Goal: Transaction & Acquisition: Purchase product/service

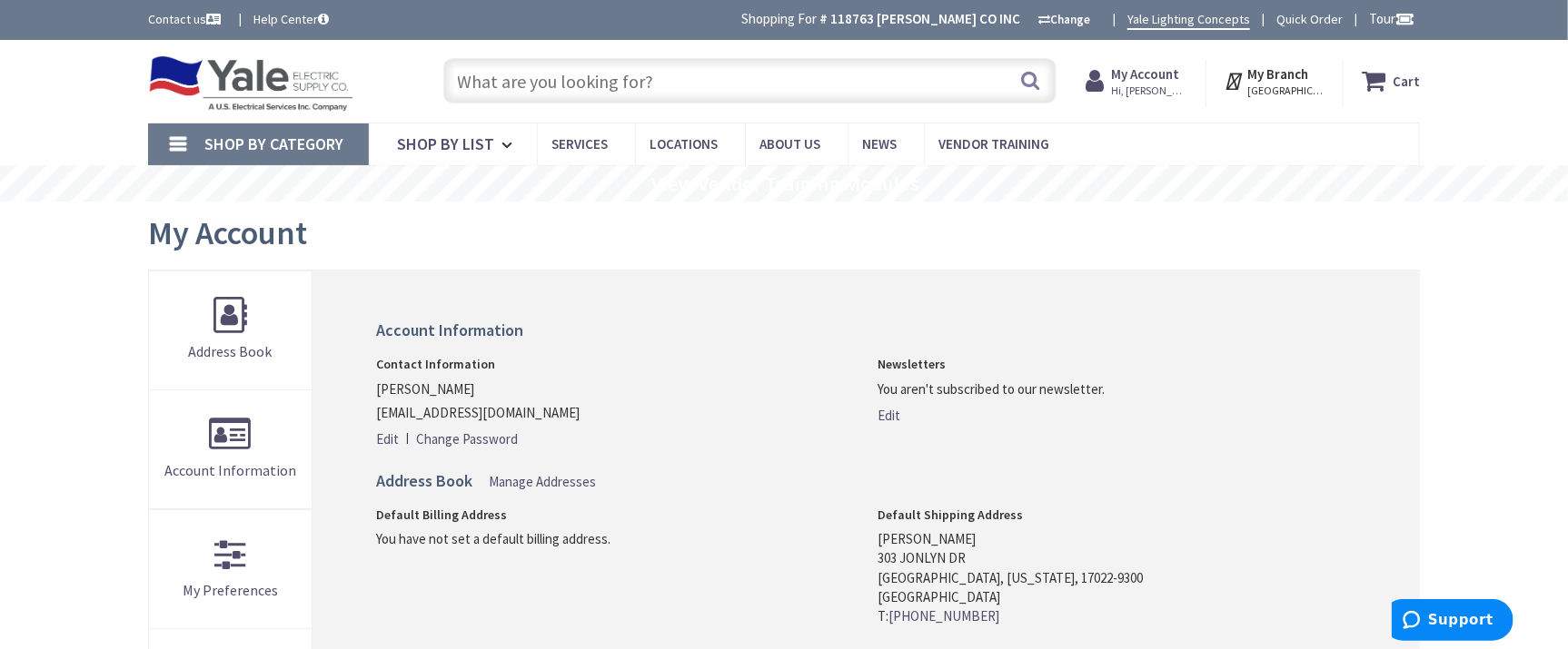
click at [744, 87] on input "text" at bounding box center [750, 81] width 613 height 46
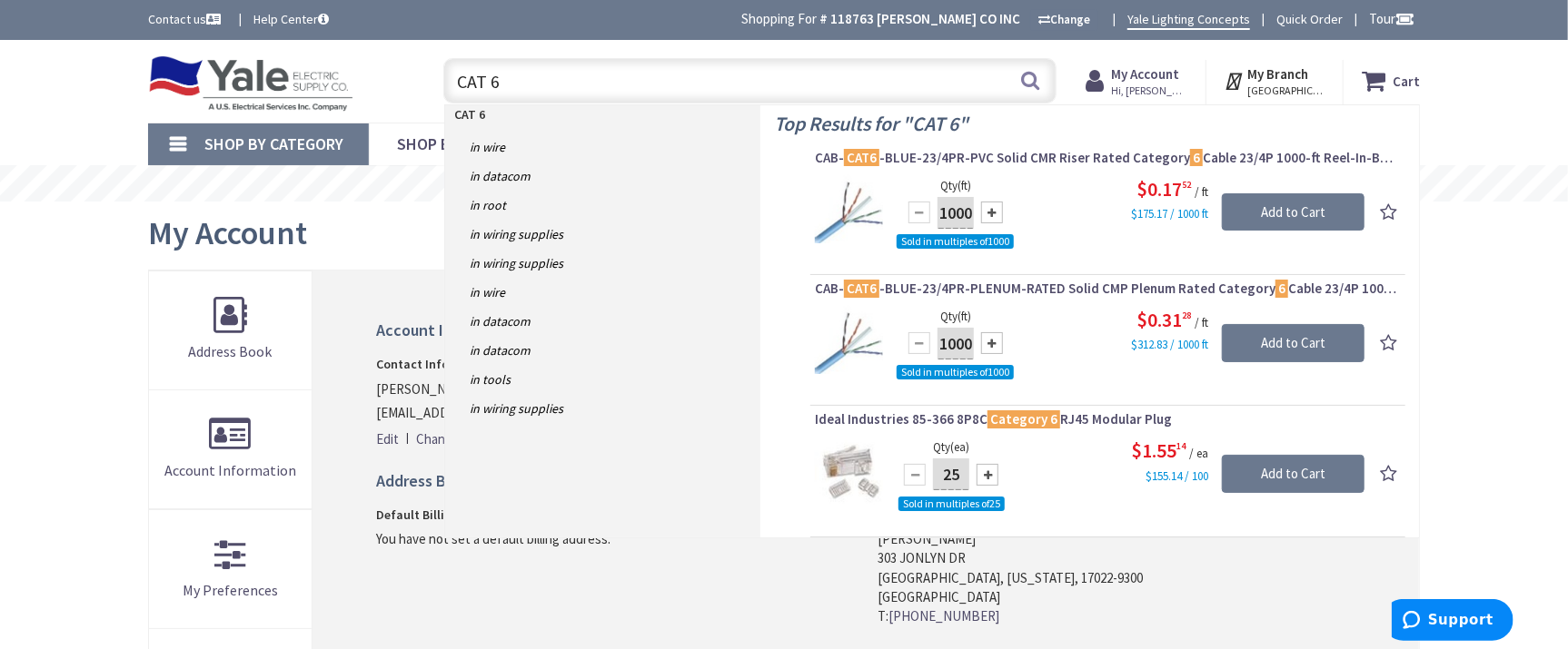
type input "CAT 6"
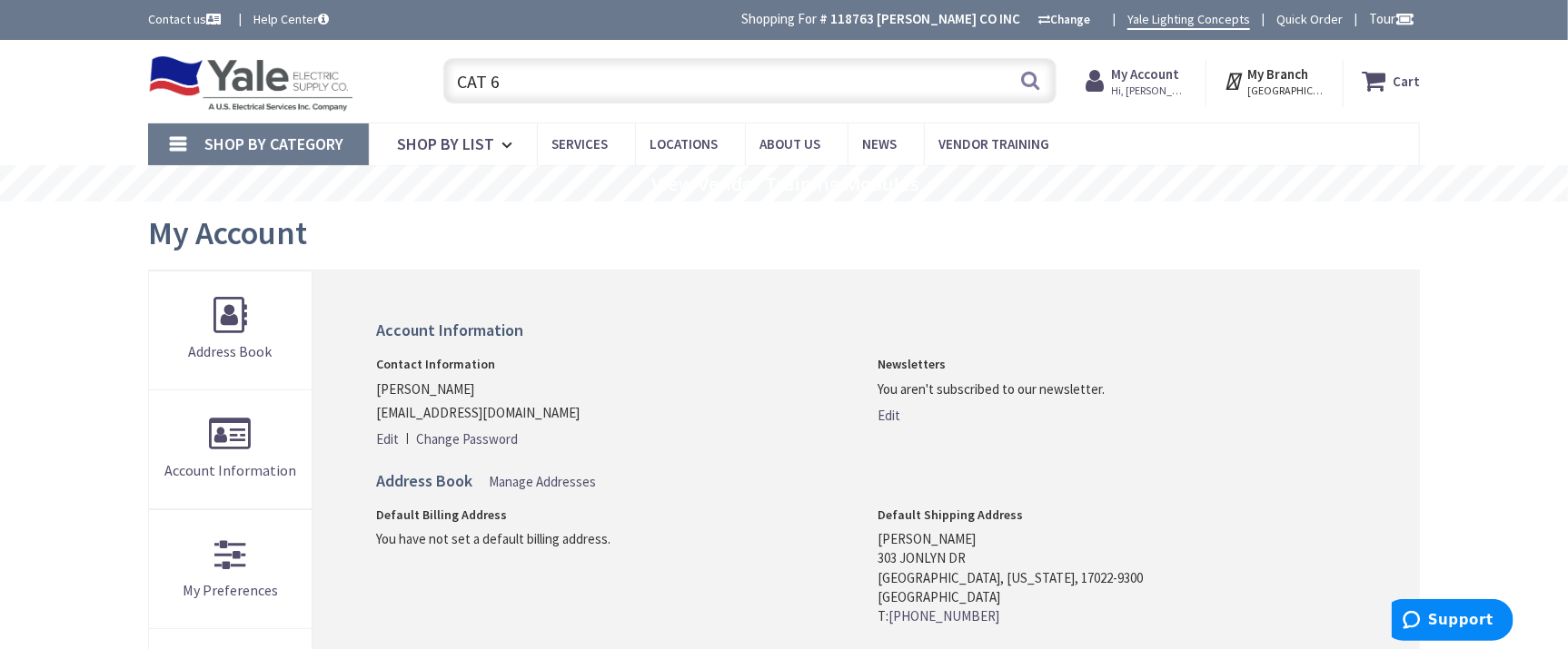
click at [840, 87] on input "CAT 6" at bounding box center [750, 81] width 613 height 46
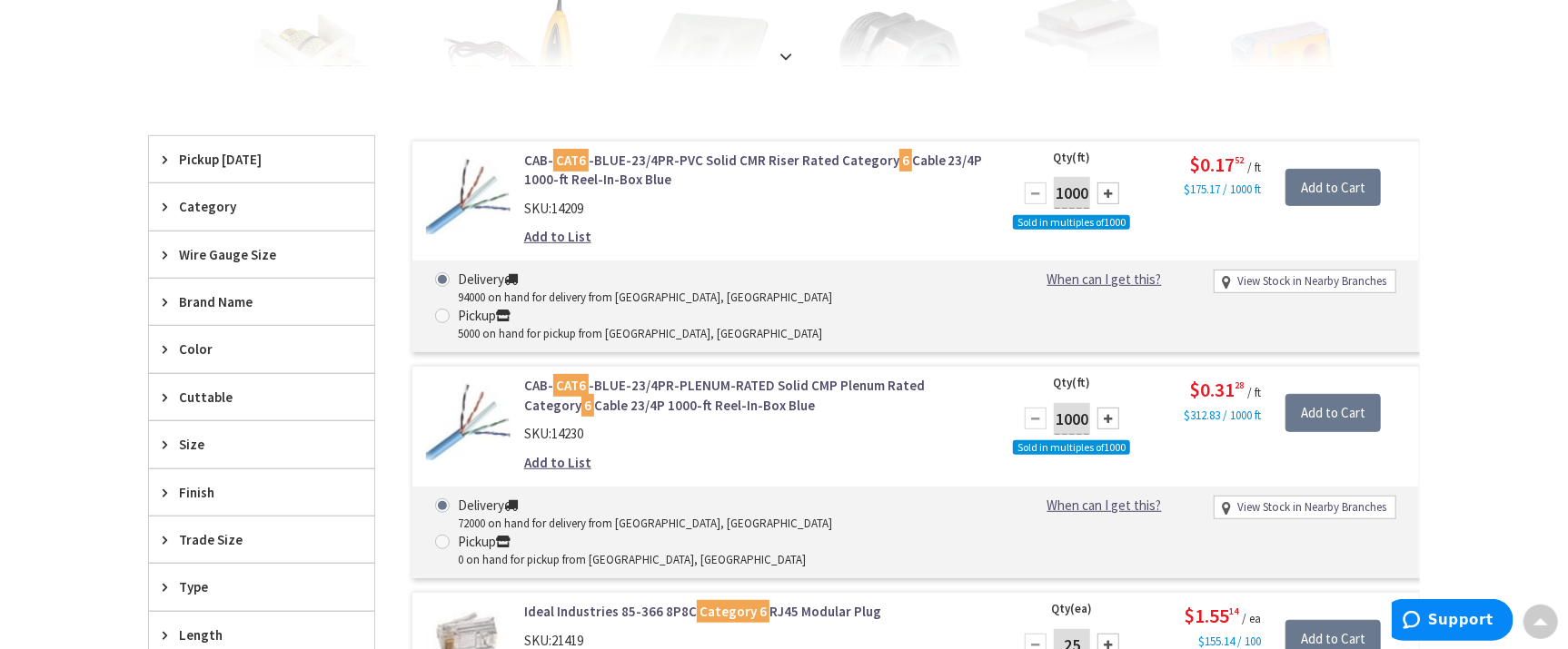
scroll to position [495, 0]
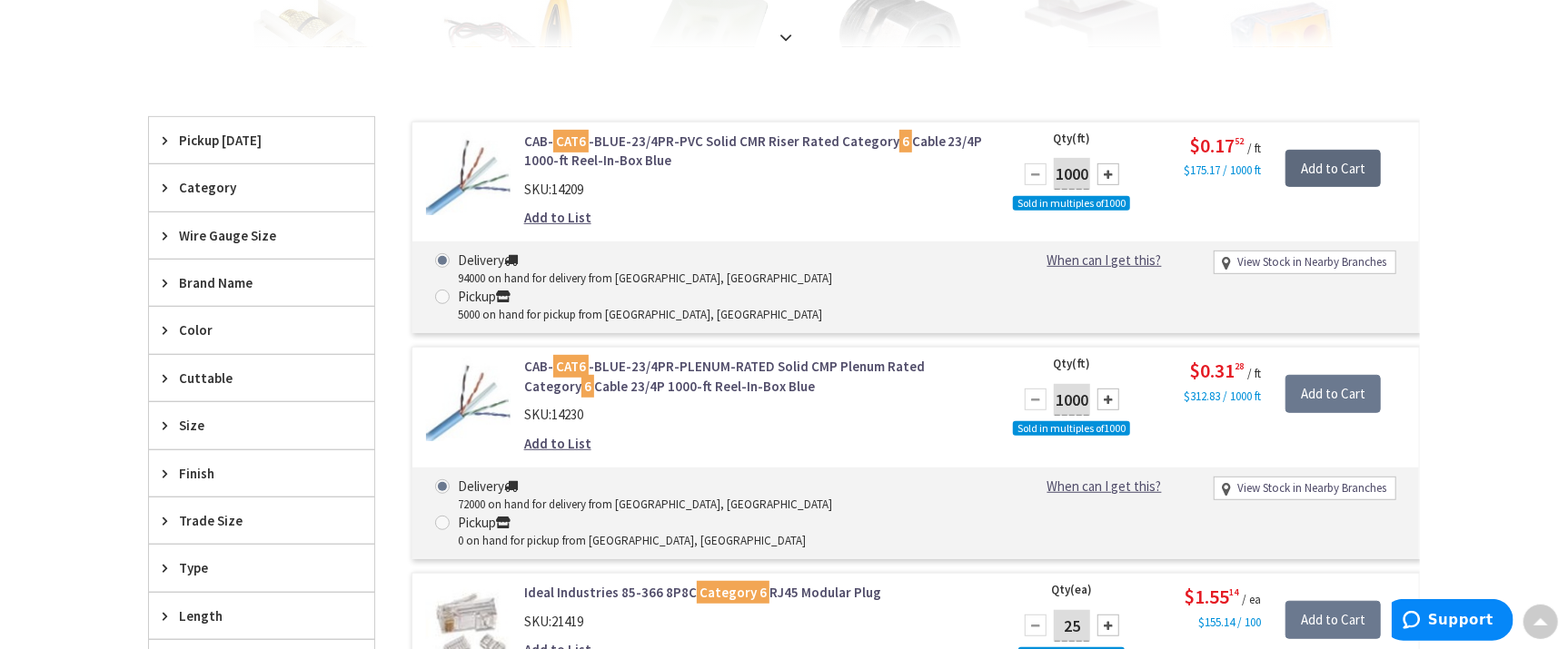
click at [1320, 172] on input "Add to Cart" at bounding box center [1333, 169] width 95 height 38
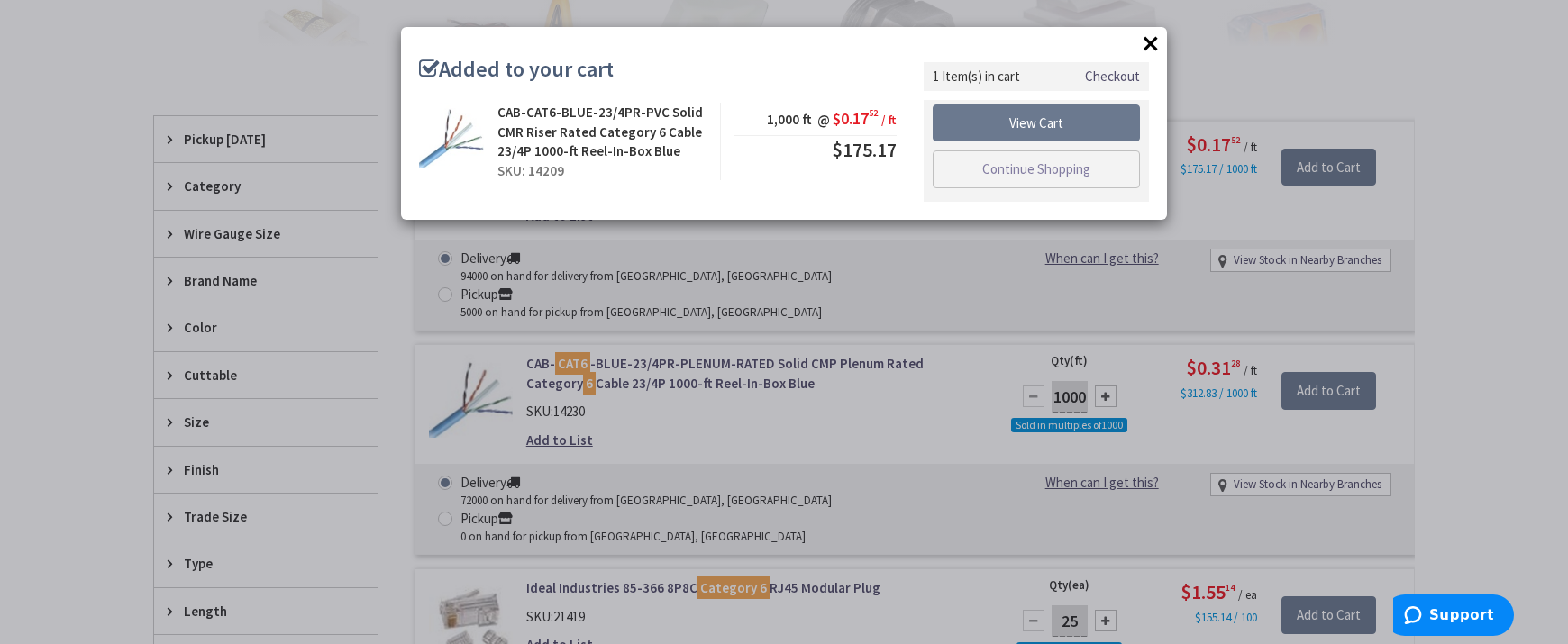
click at [1148, 44] on button "×" at bounding box center [1151, 44] width 27 height 27
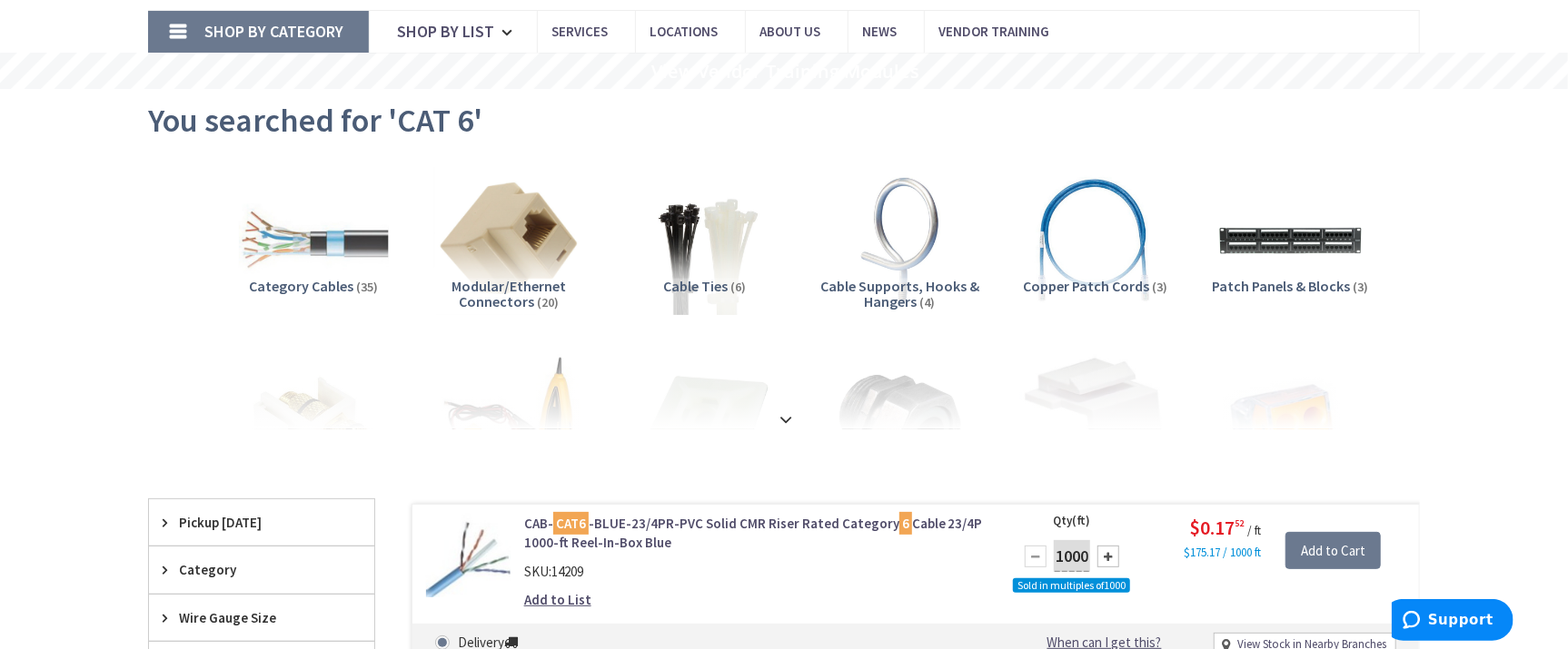
scroll to position [165, 0]
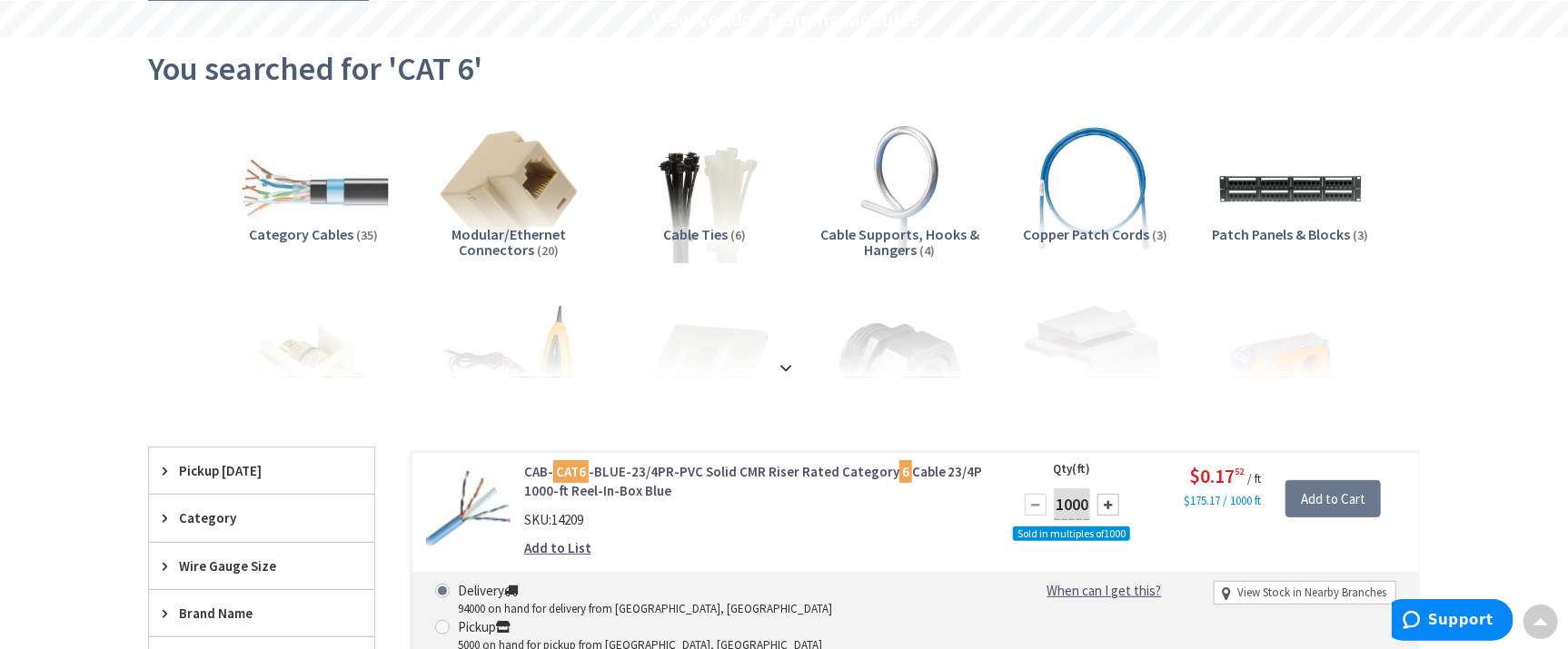
click at [1097, 233] on span "Copper Patch Cords" at bounding box center [1086, 234] width 126 height 18
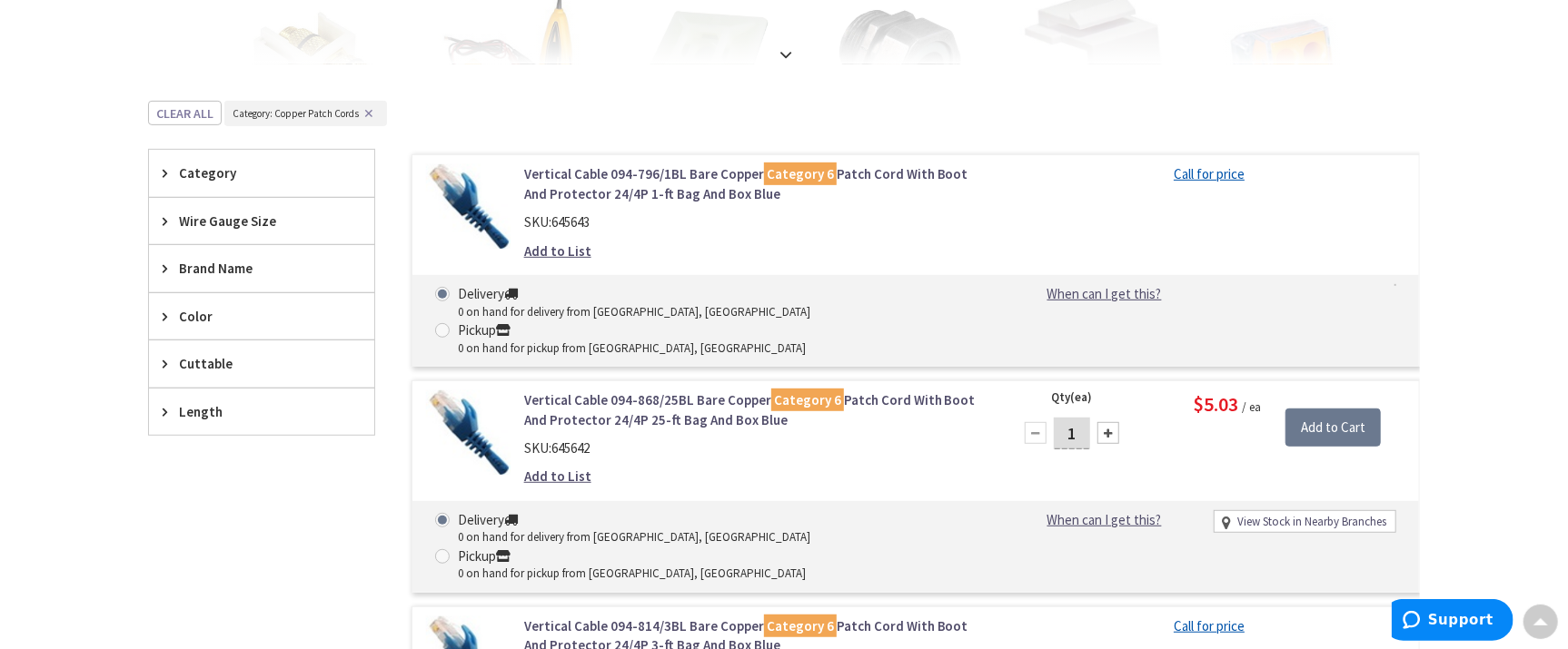
scroll to position [0, 0]
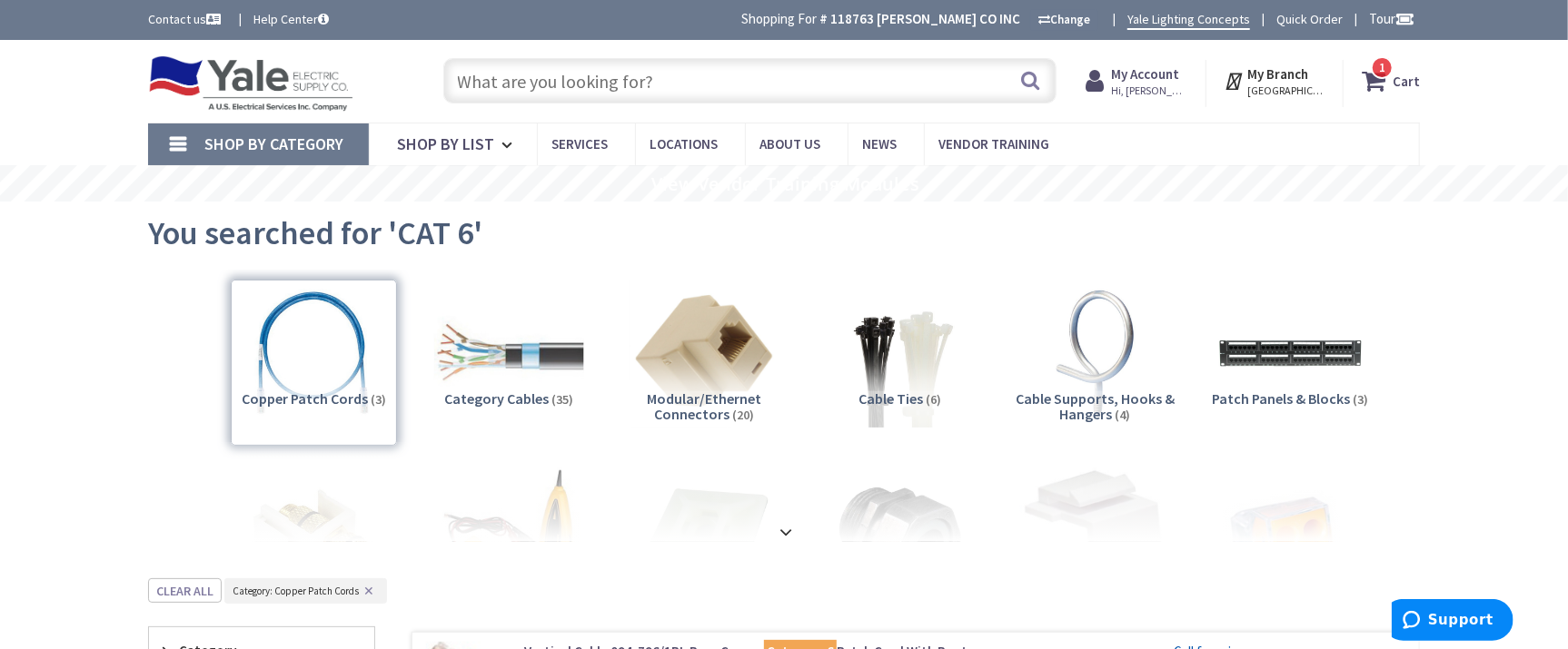
click at [1386, 76] on span "1 1 items" at bounding box center [1381, 68] width 23 height 23
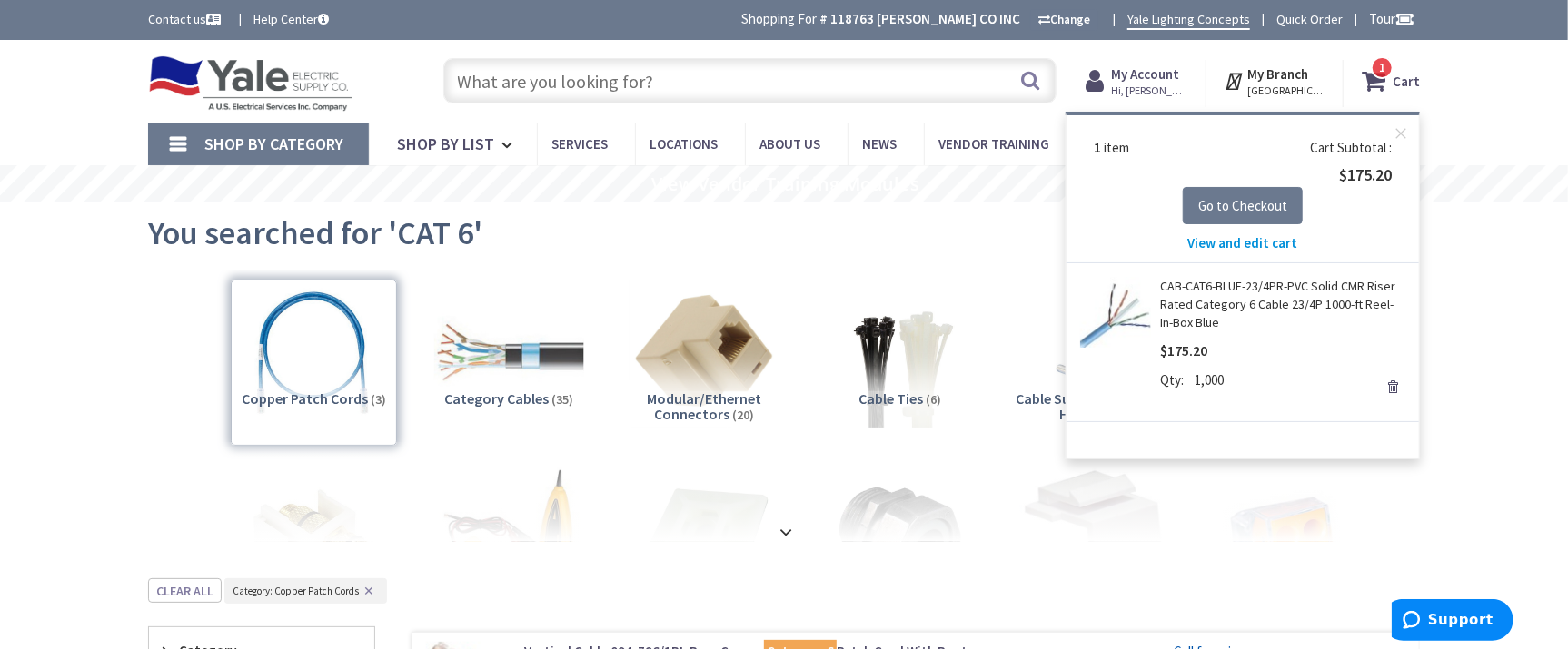
click at [1250, 244] on span "View and edit cart" at bounding box center [1243, 242] width 110 height 17
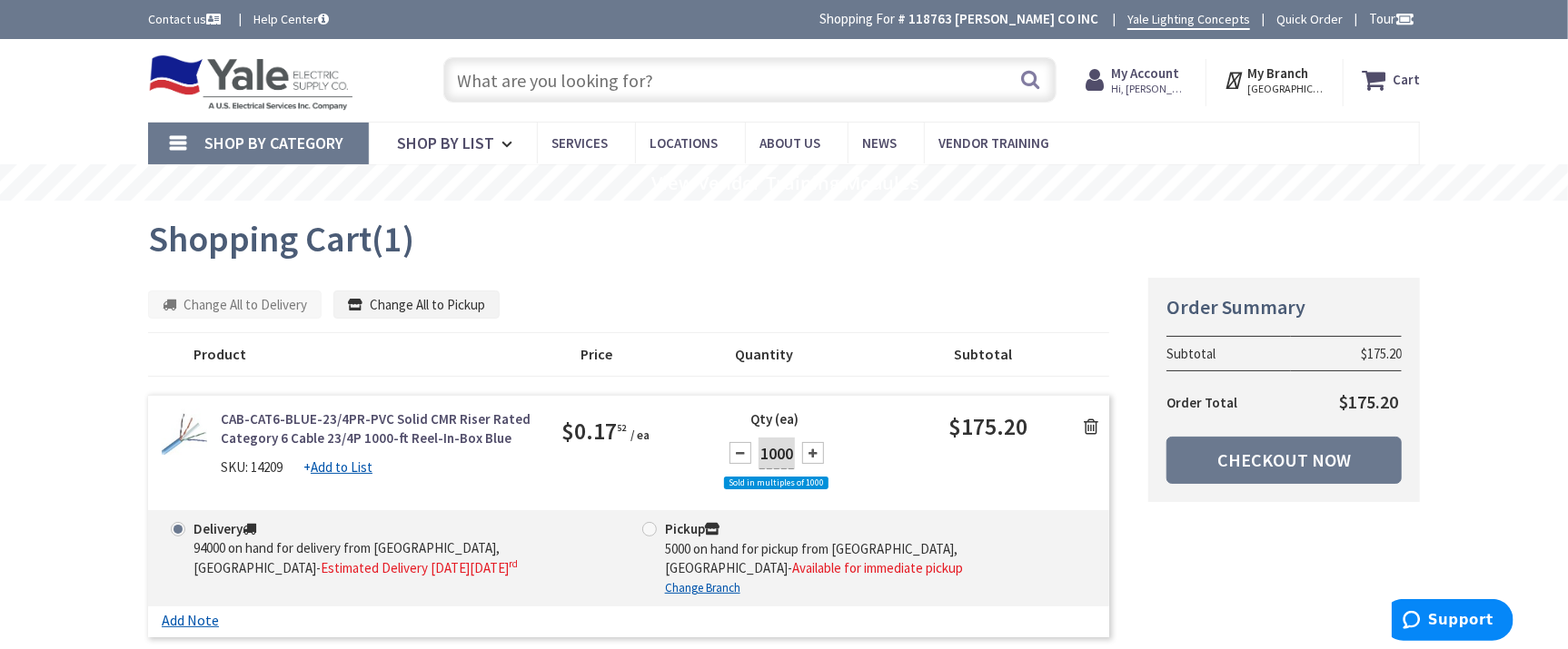
click at [813, 453] on div at bounding box center [813, 453] width 22 height 22
type input "4000"
click at [611, 73] on input "text" at bounding box center [750, 80] width 613 height 46
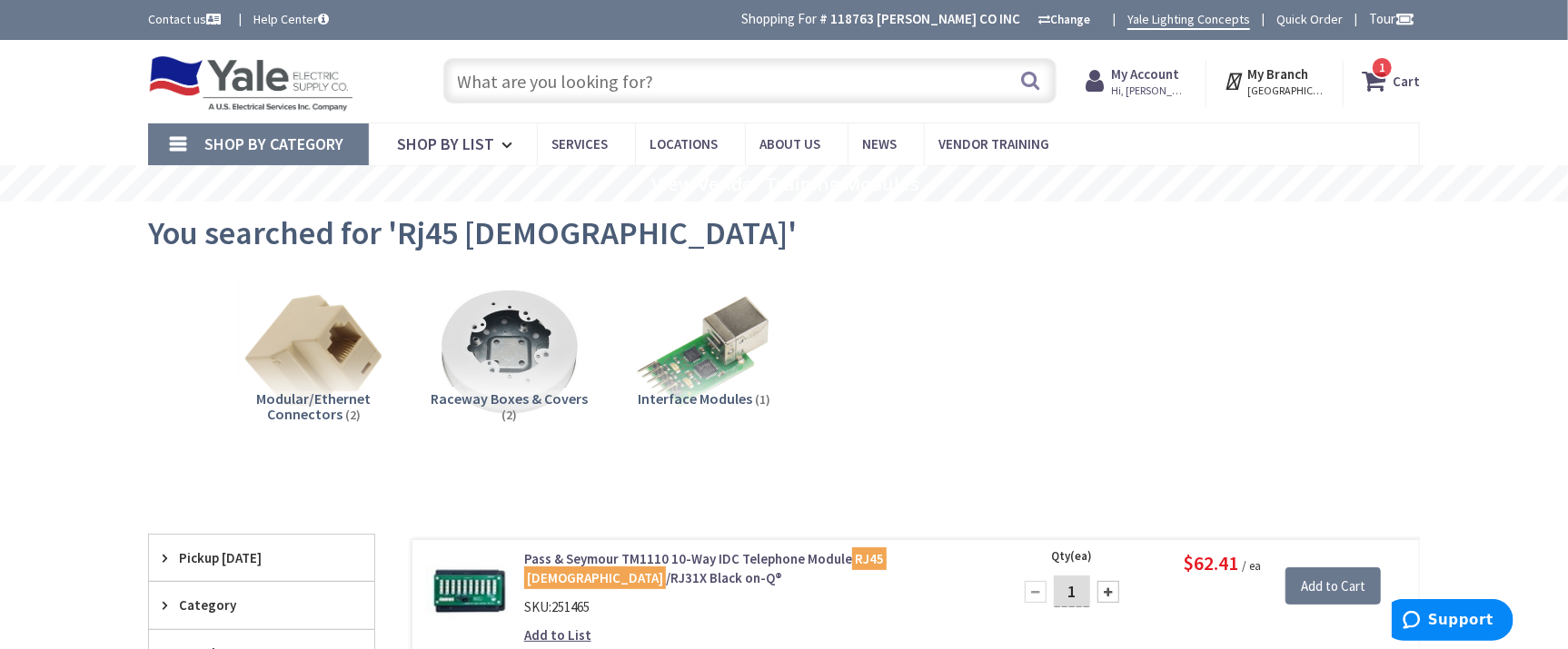
click at [616, 71] on input "text" at bounding box center [750, 81] width 613 height 46
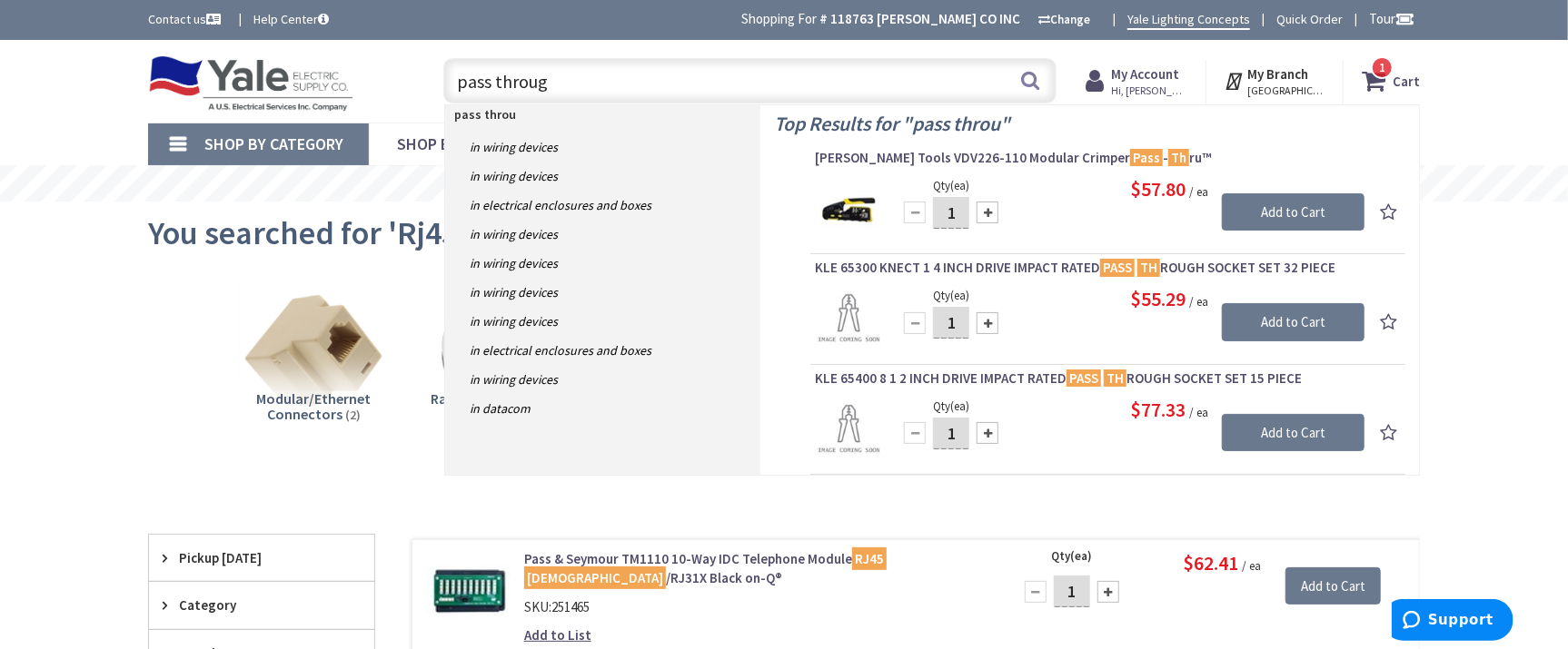
type input "pass through"
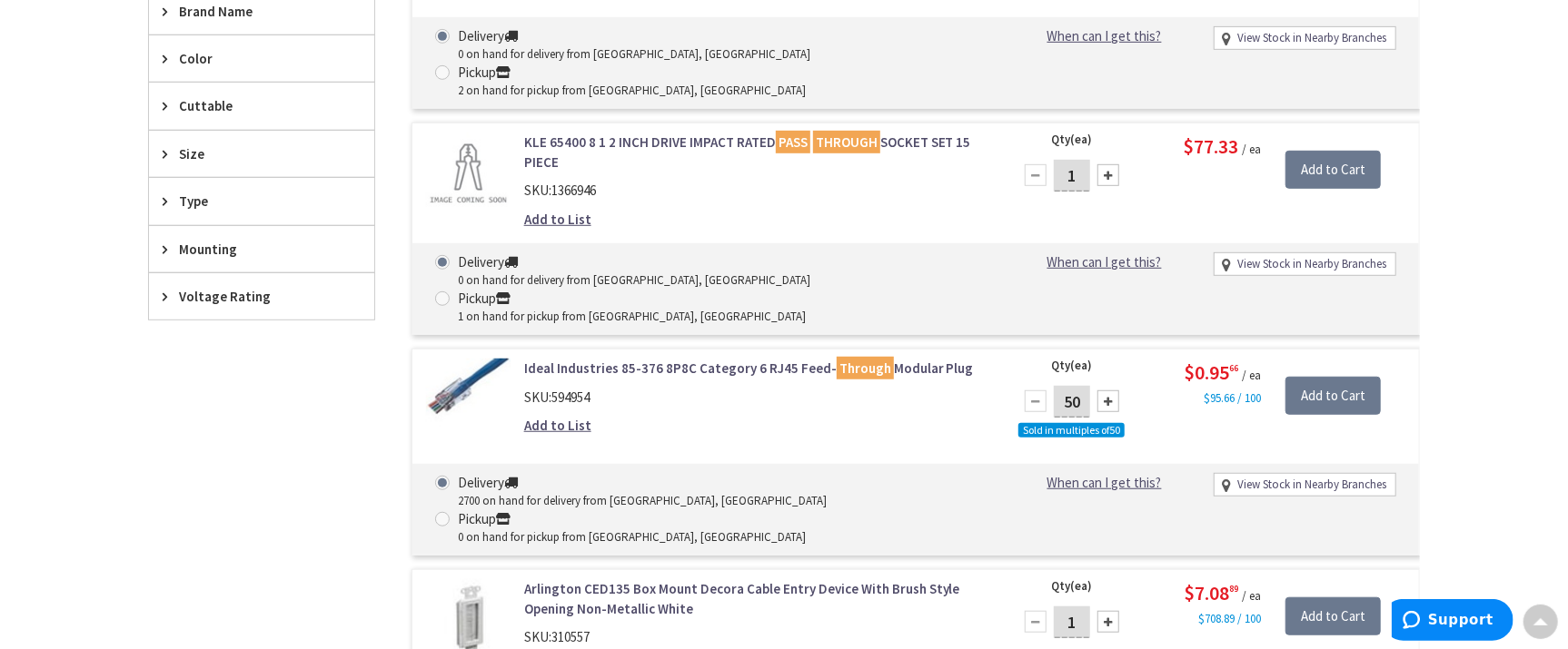
scroll to position [744, 0]
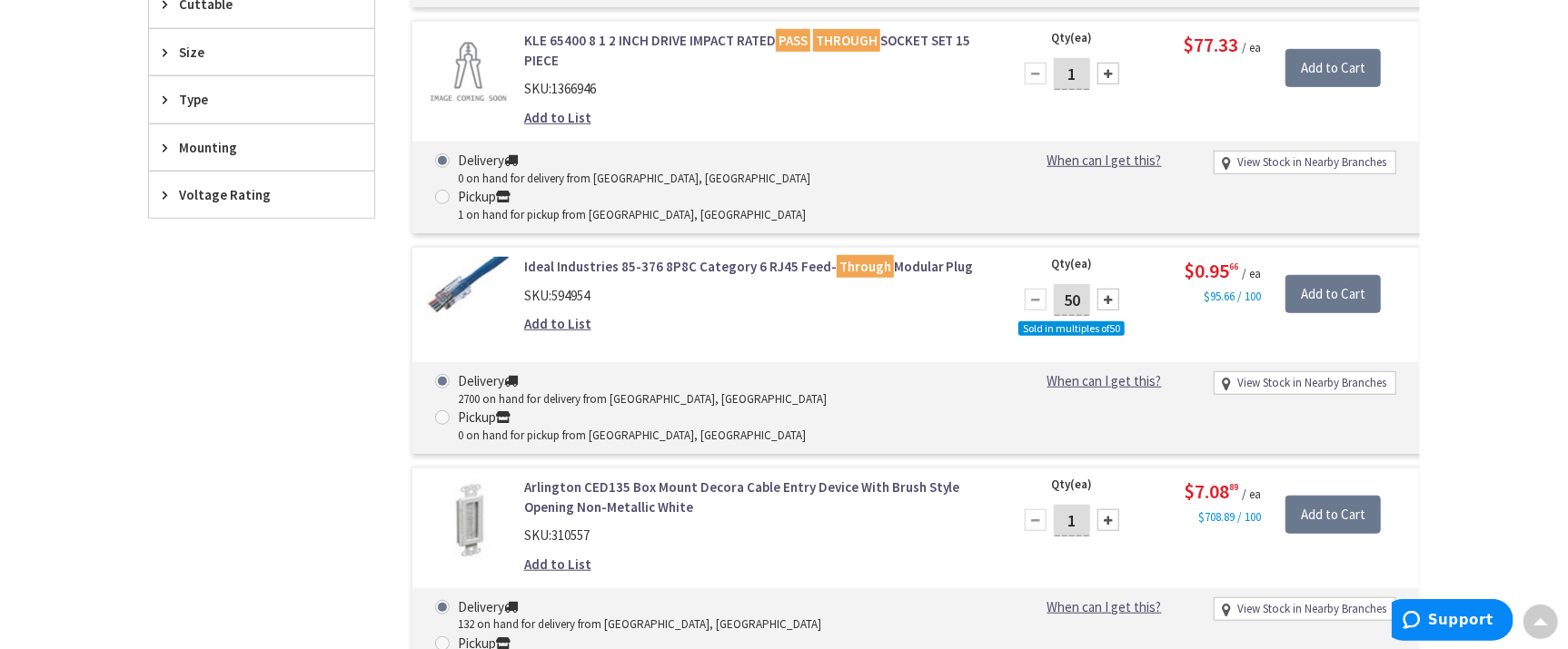
click at [1109, 289] on div at bounding box center [1108, 300] width 22 height 22
type input "100"
click at [1339, 275] on input "Add to Cart" at bounding box center [1333, 294] width 95 height 38
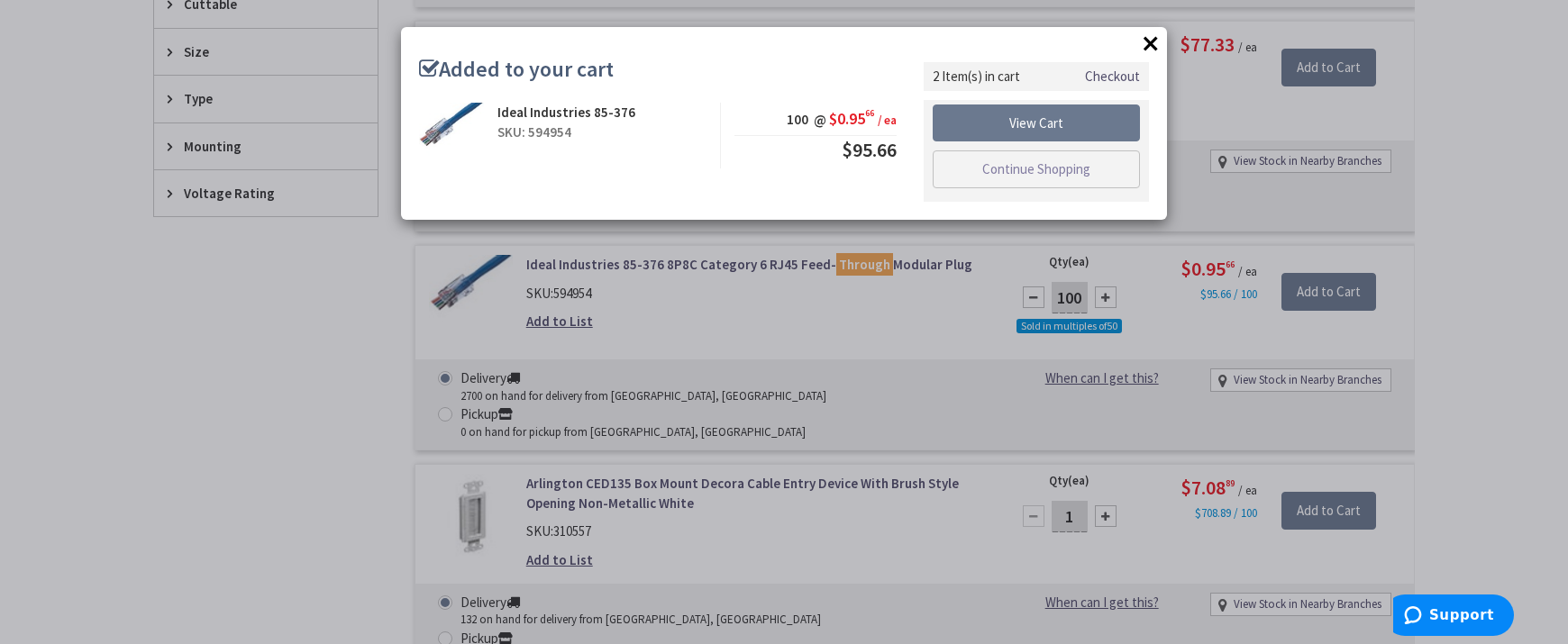
click at [1155, 41] on button "×" at bounding box center [1151, 44] width 27 height 27
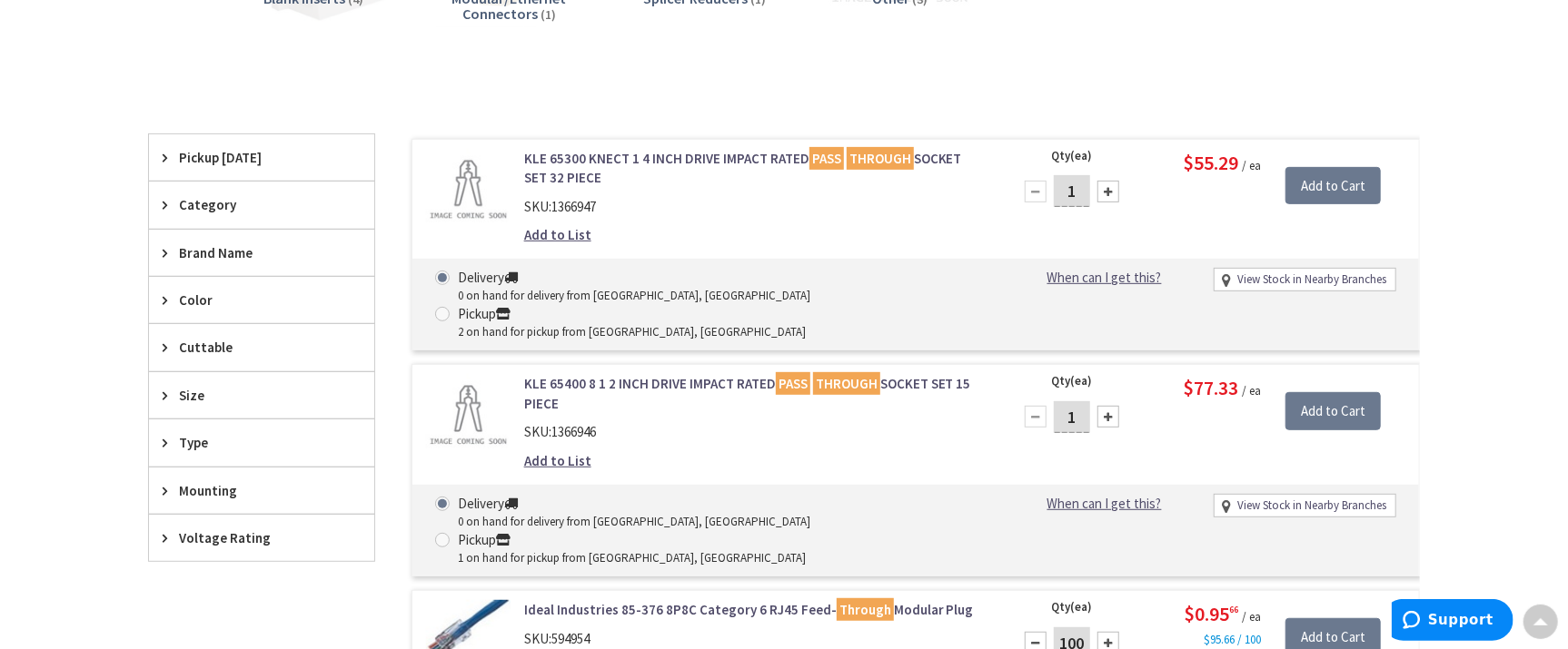
scroll to position [0, 0]
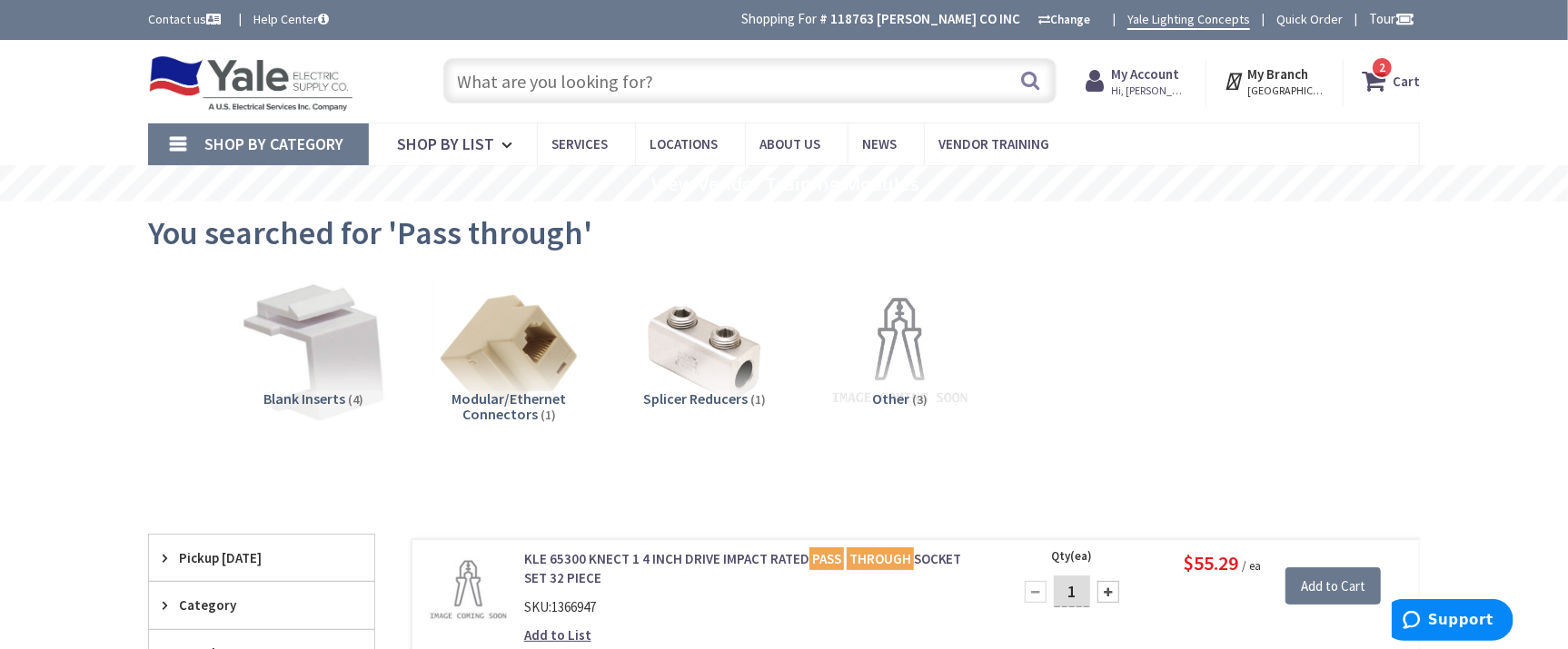
click at [619, 72] on input "text" at bounding box center [750, 81] width 613 height 46
click at [615, 72] on input "text" at bounding box center [750, 81] width 613 height 46
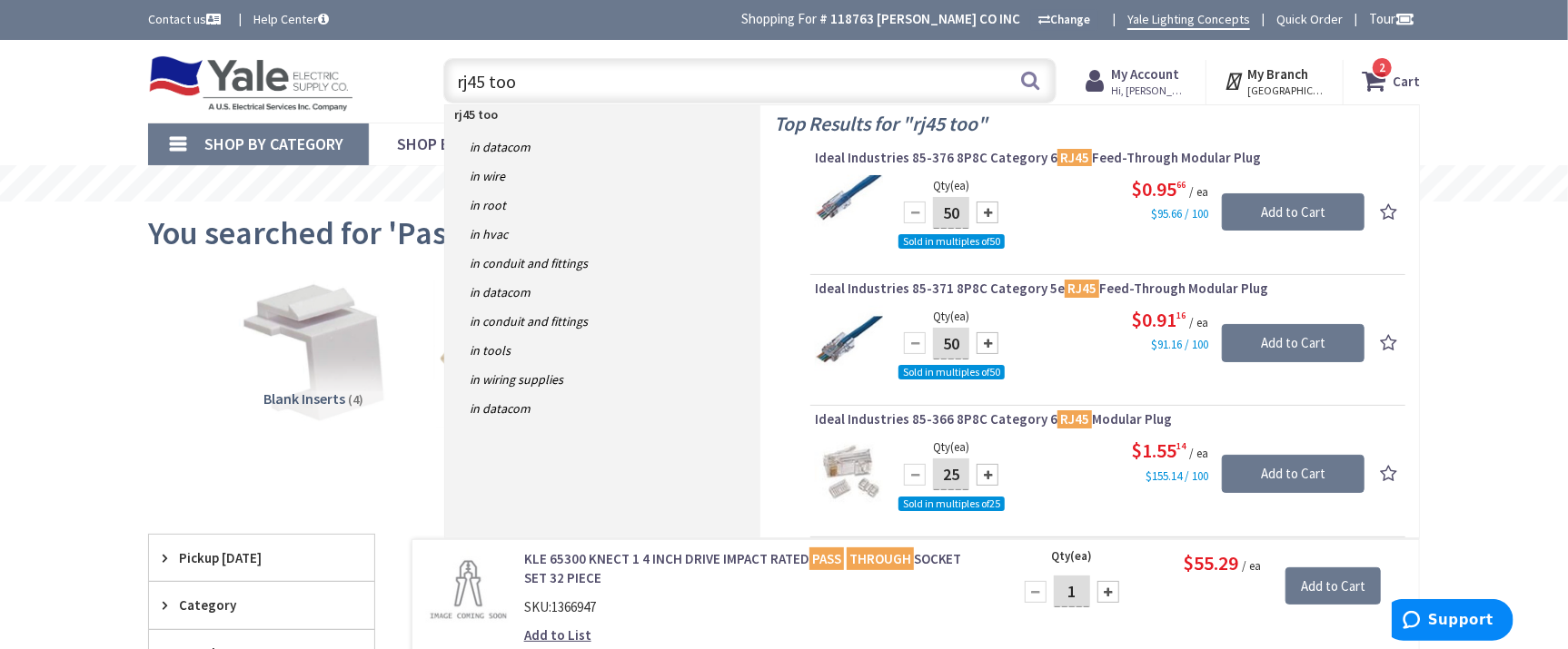
type input "rj45 tool"
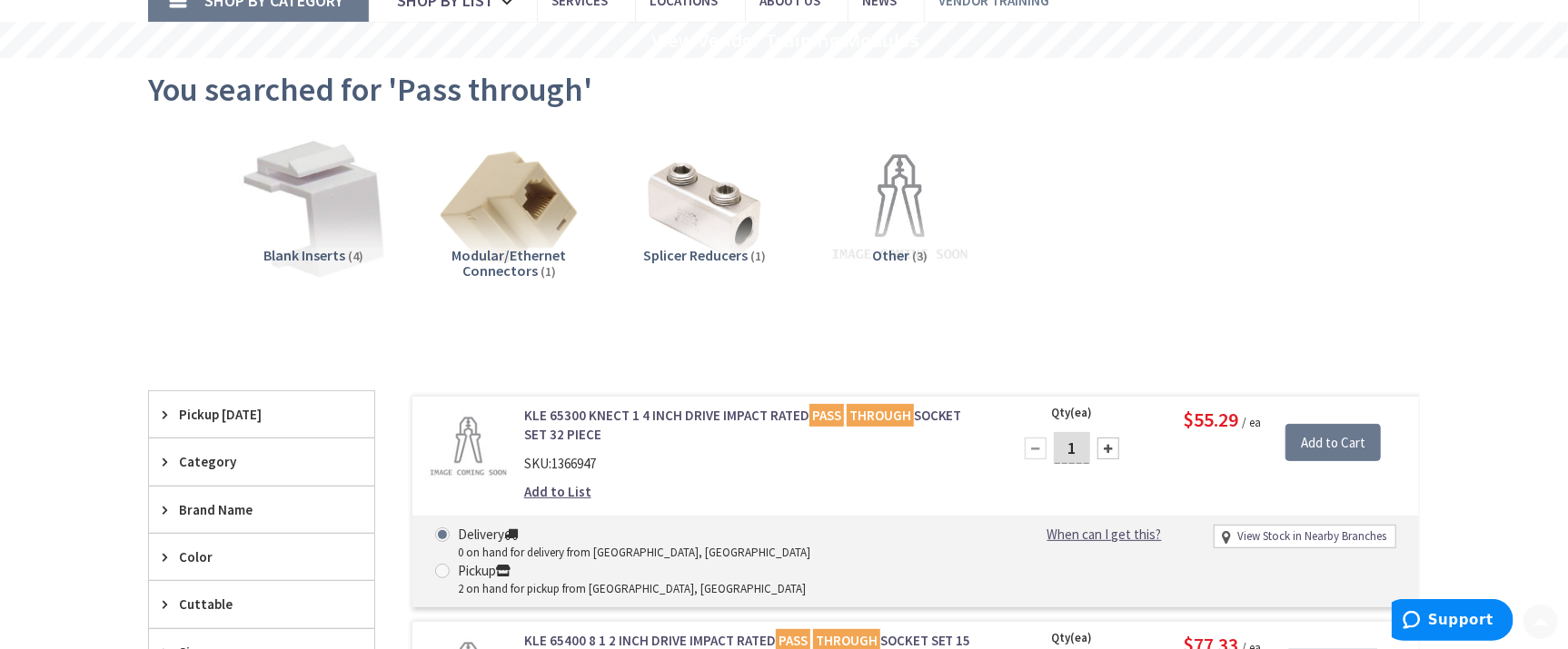
scroll to position [165, 0]
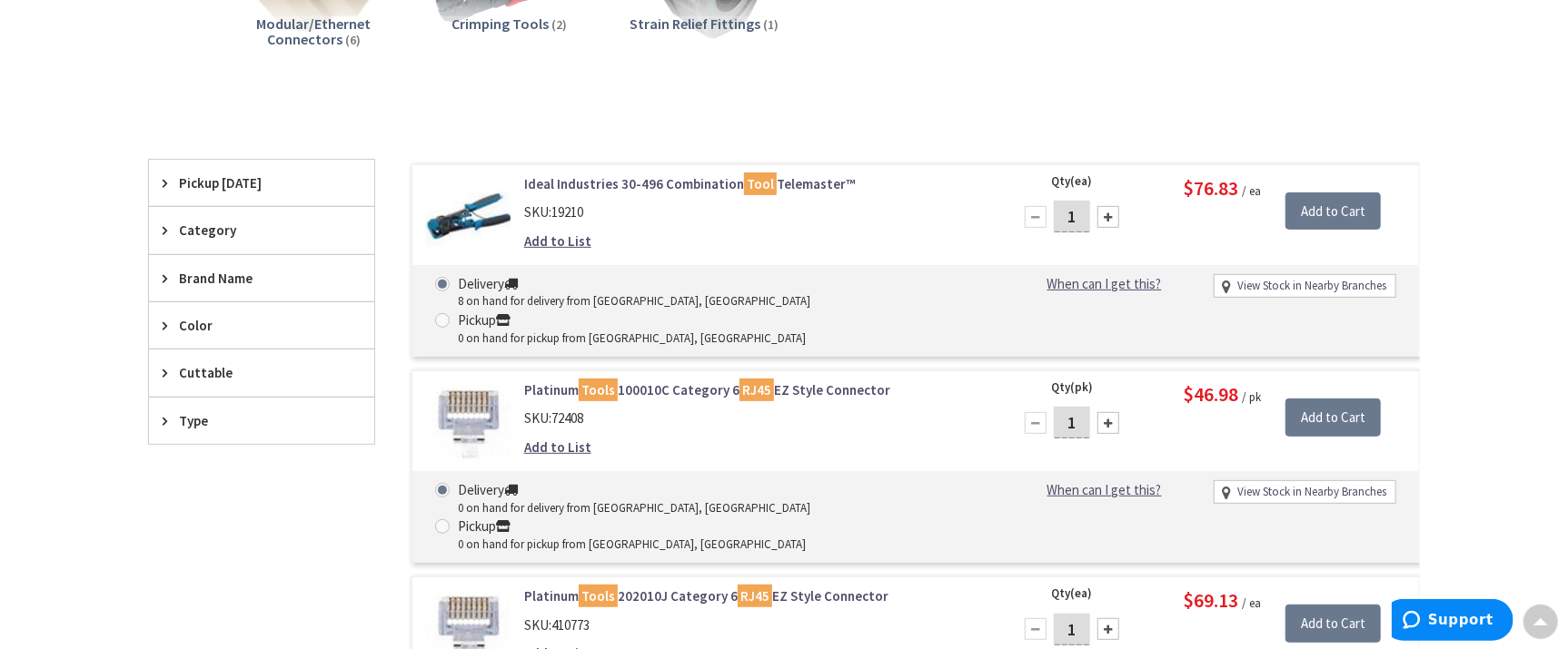
scroll to position [413, 0]
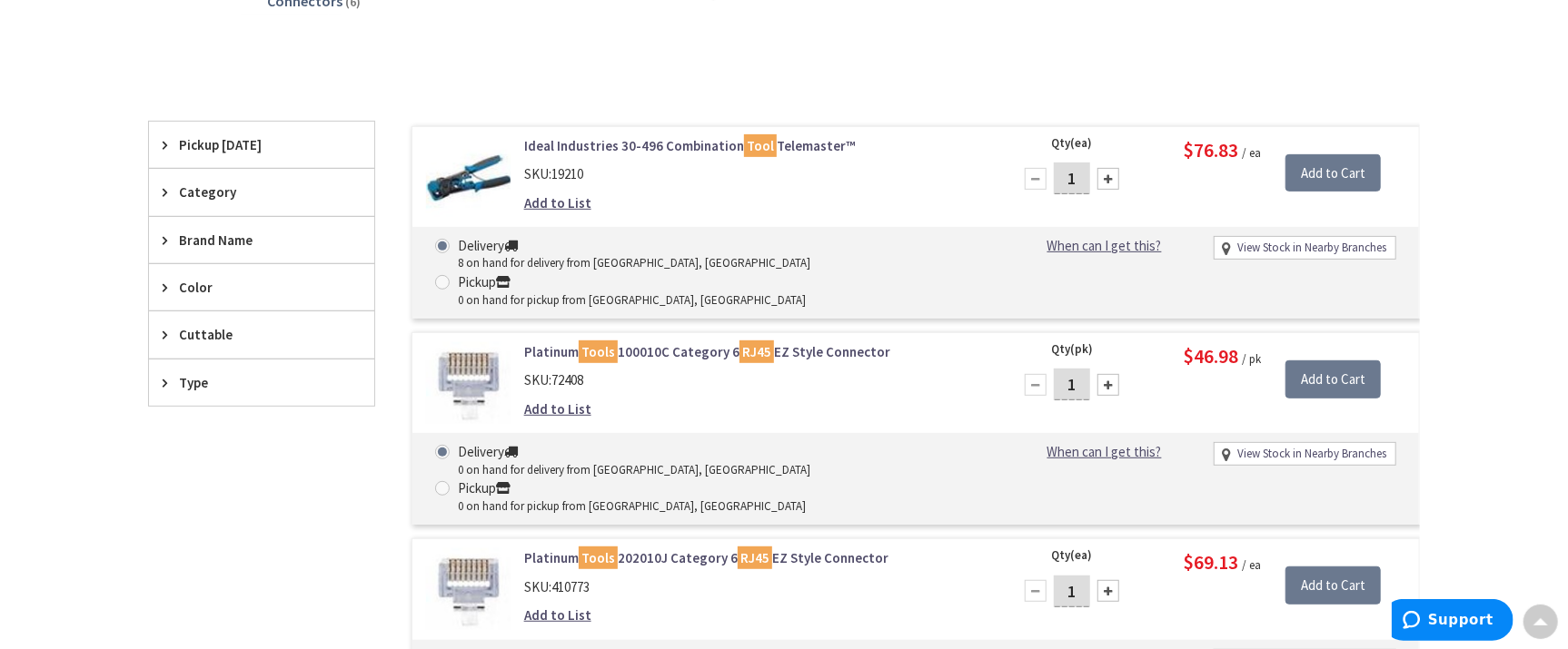
click at [663, 139] on link "Ideal Industries 30-496 Combination Tool Telemaster™" at bounding box center [755, 145] width 463 height 19
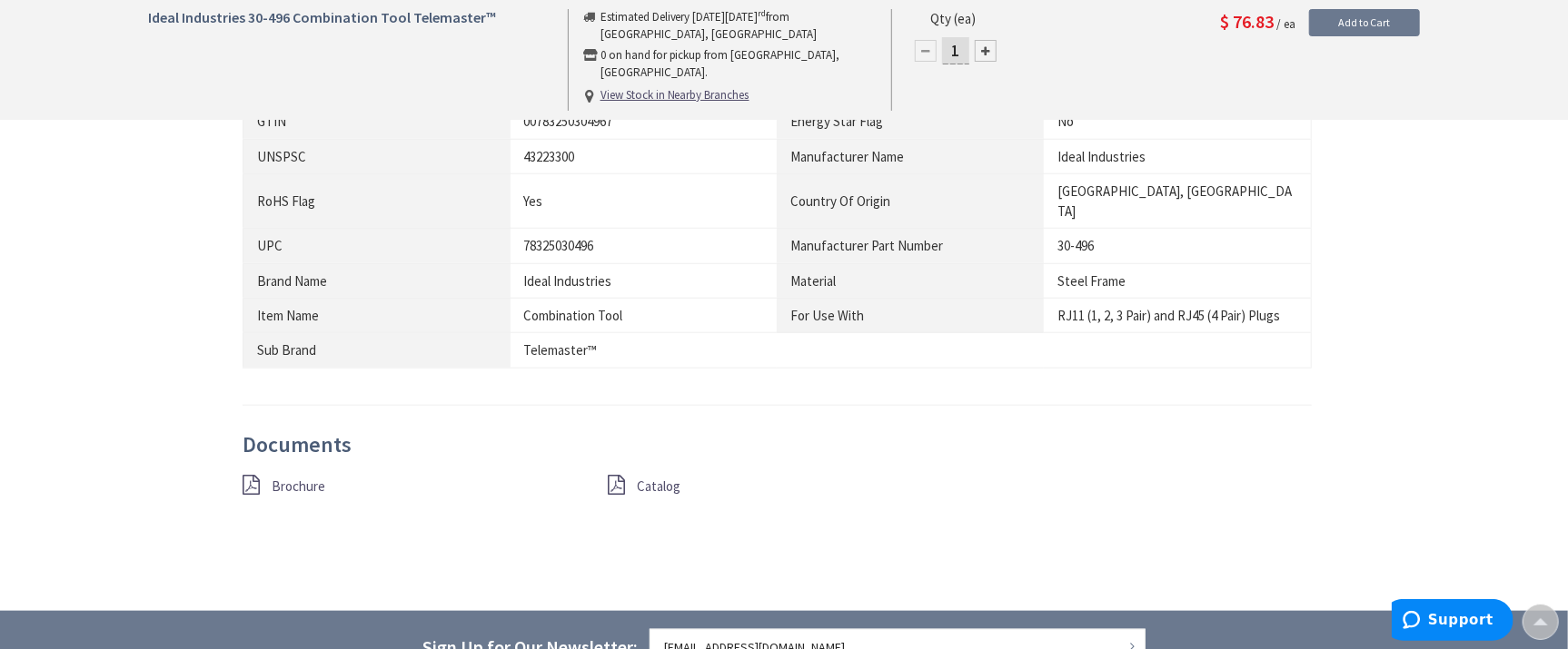
scroll to position [992, 0]
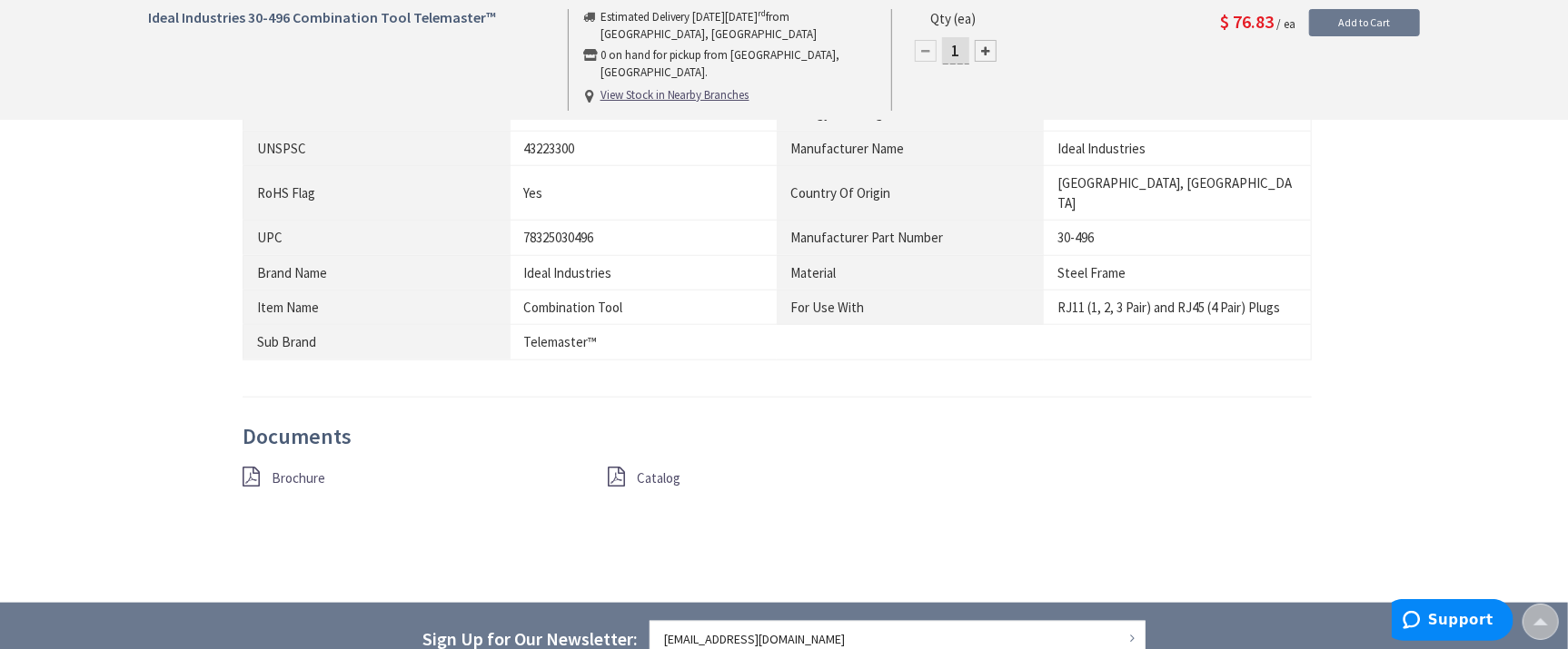
click at [291, 470] on span "Brochure" at bounding box center [298, 478] width 54 height 17
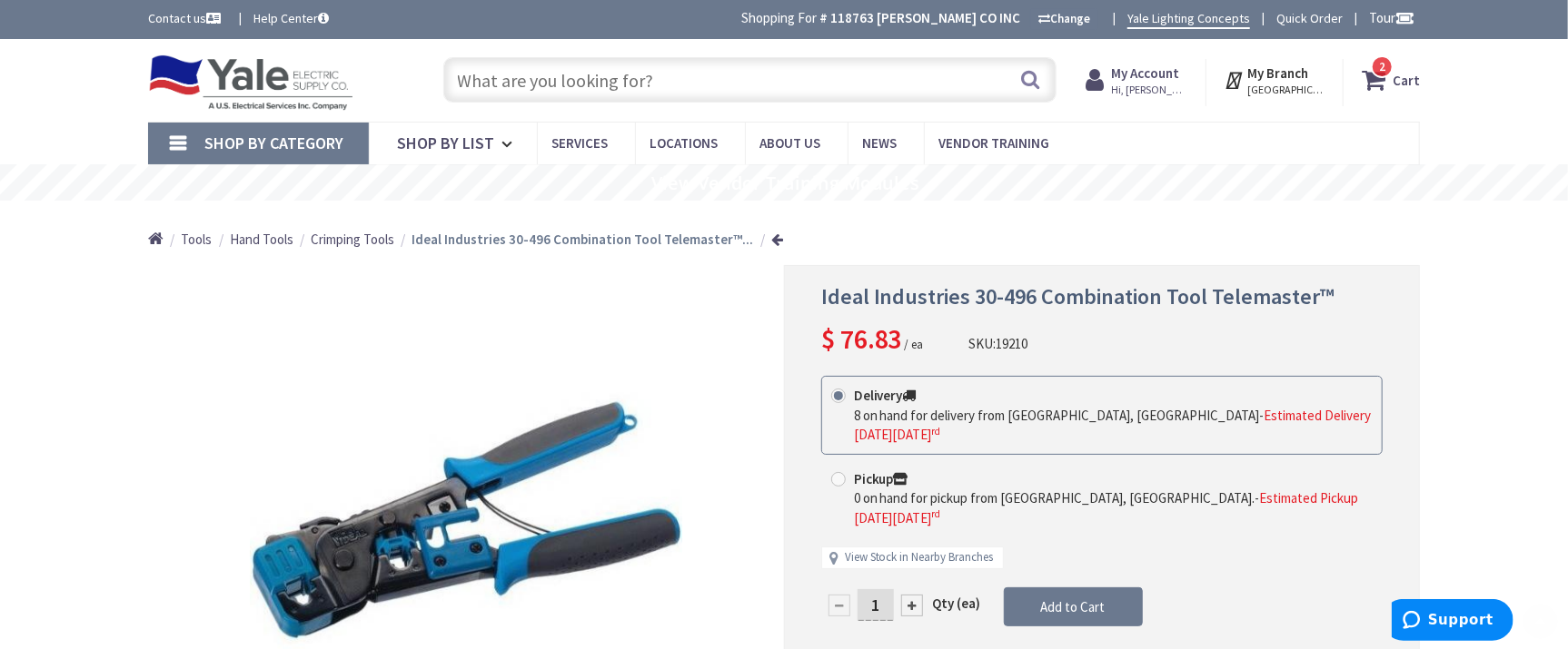
scroll to position [0, 0]
click at [529, 74] on input "text" at bounding box center [750, 81] width 613 height 46
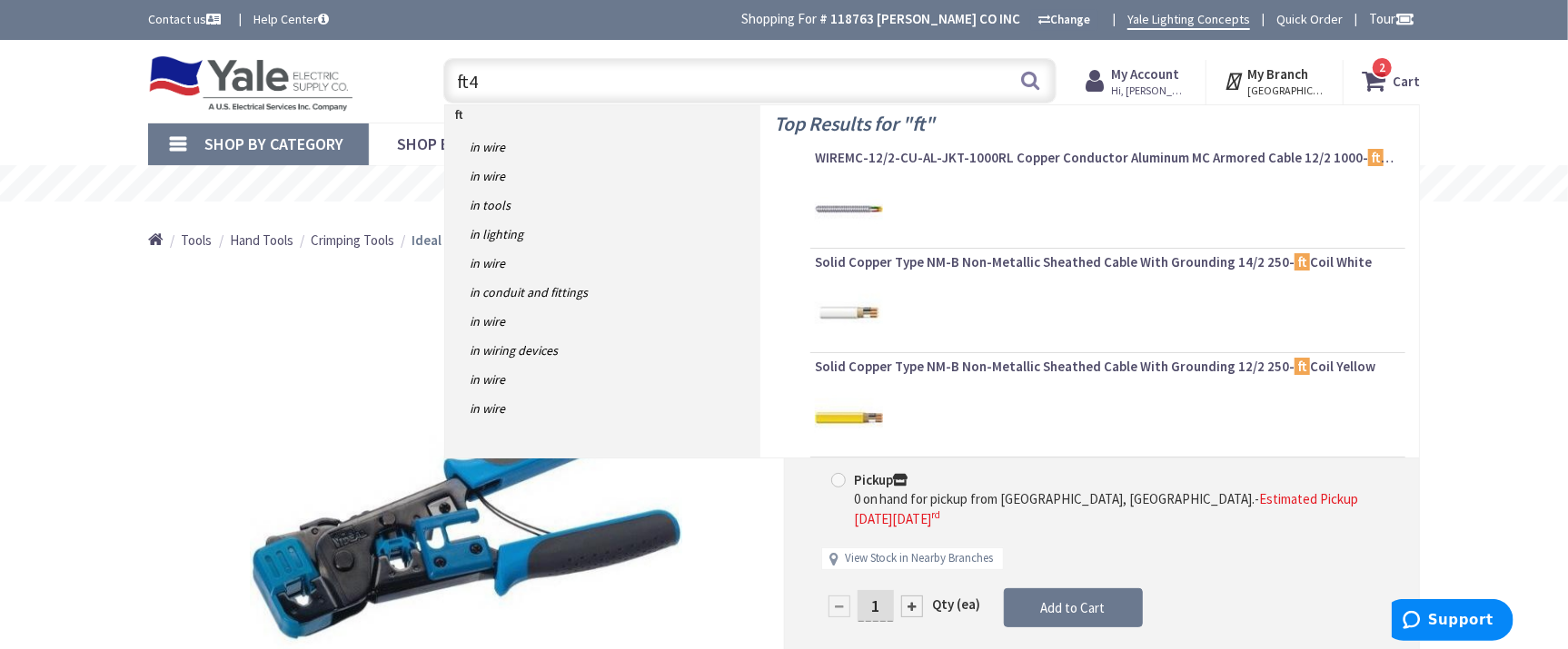
type input "ft45"
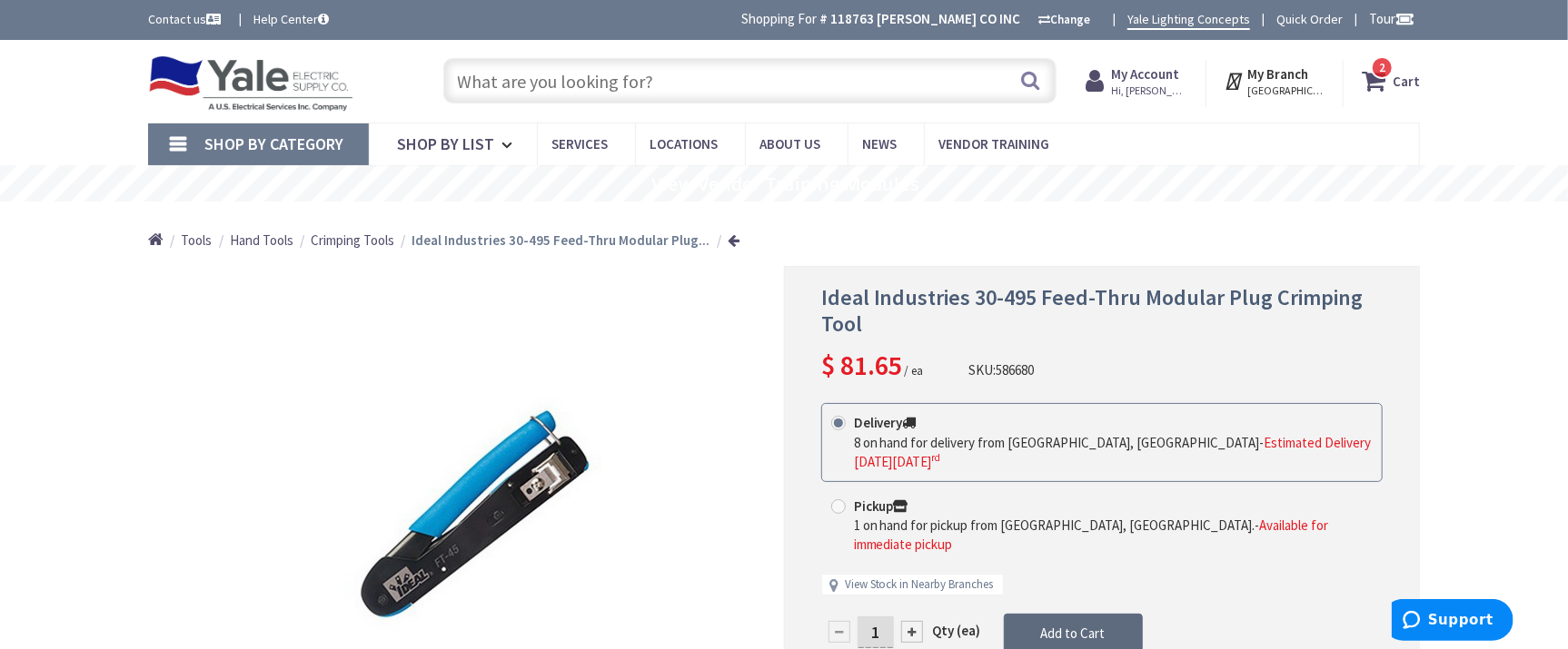
click at [1067, 625] on span "Add to Cart" at bounding box center [1073, 633] width 65 height 17
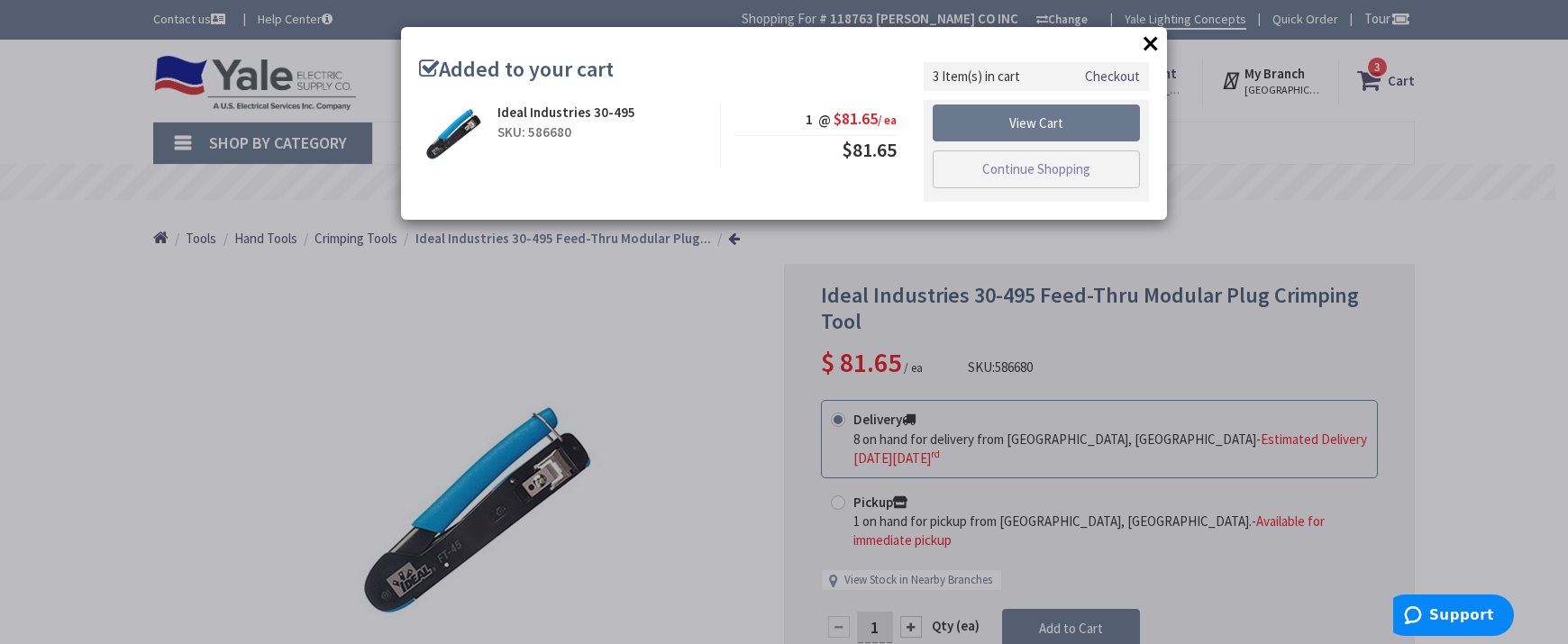
click at [1149, 44] on button "×" at bounding box center [1151, 44] width 27 height 27
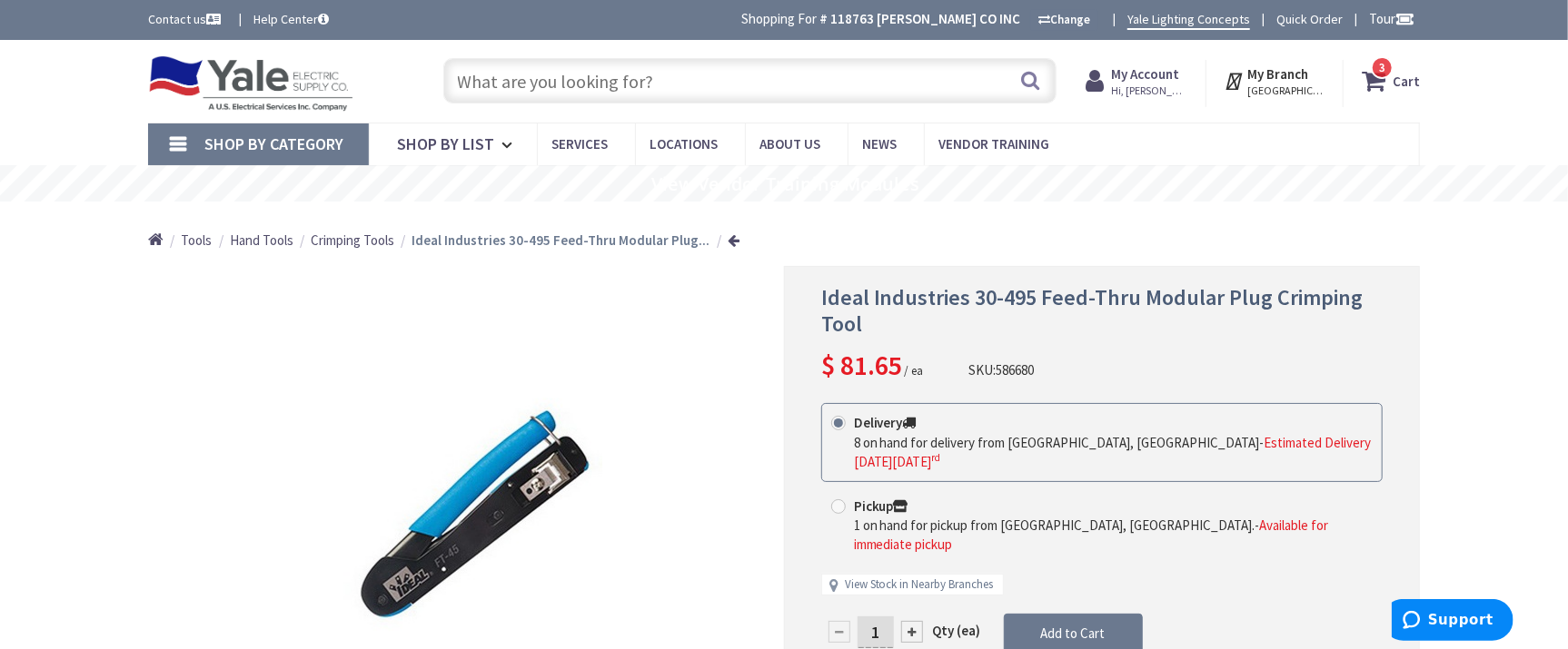
click at [1392, 68] on span "3 3 items" at bounding box center [1381, 68] width 23 height 23
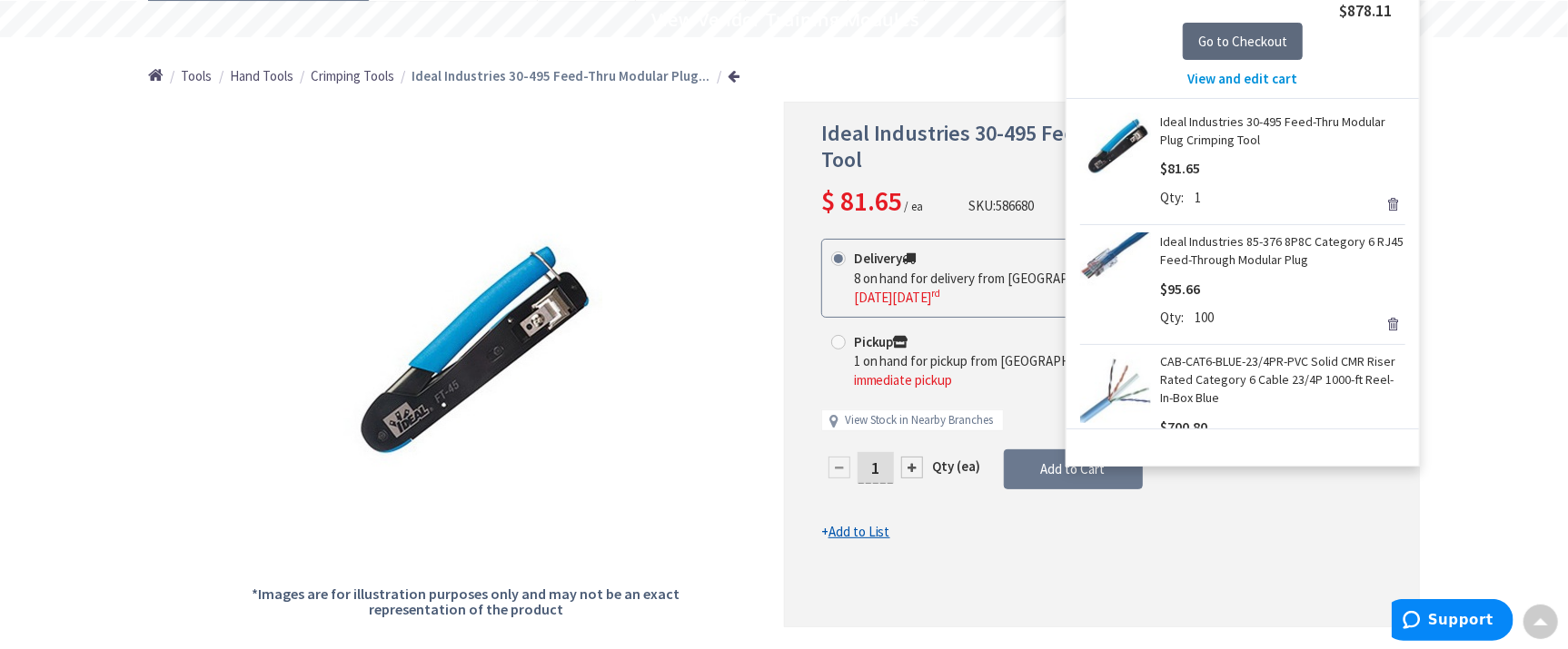
click at [1243, 40] on span "Go to Checkout" at bounding box center [1242, 41] width 89 height 17
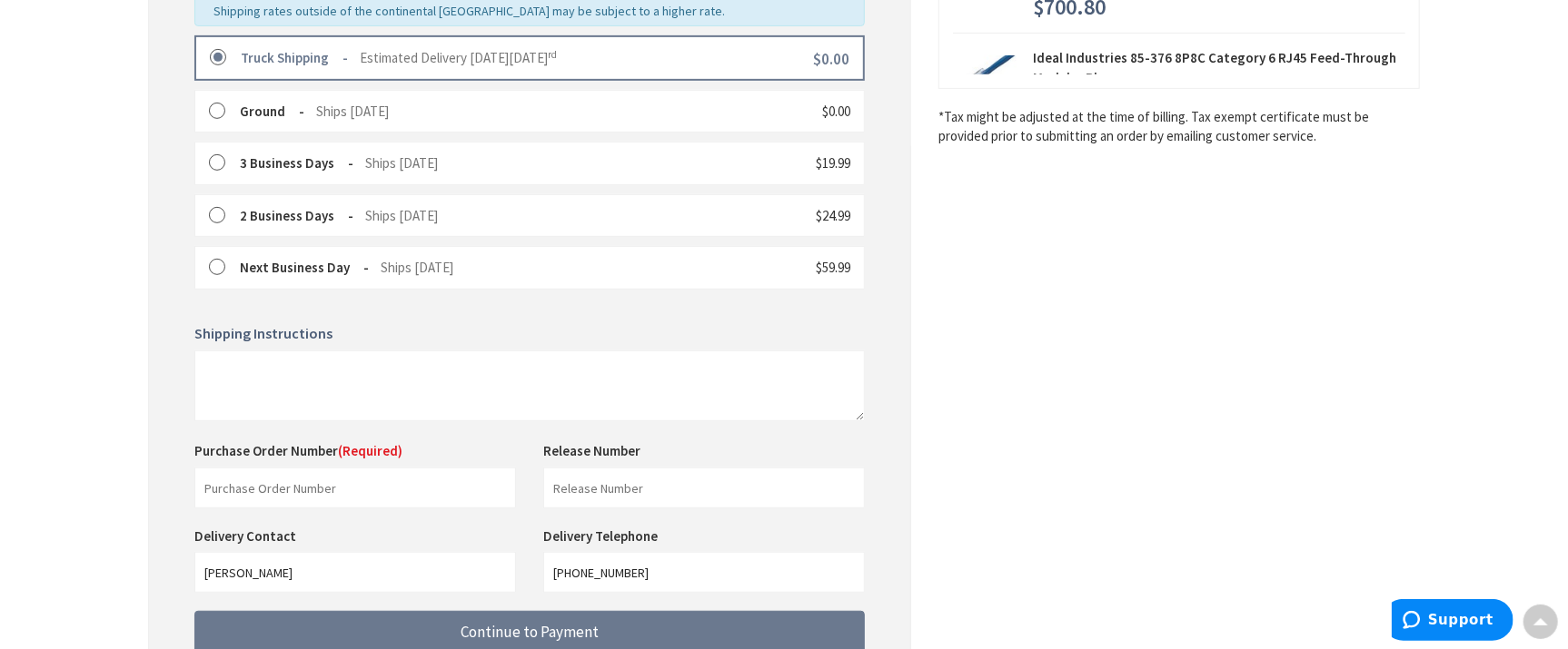
scroll to position [578, 0]
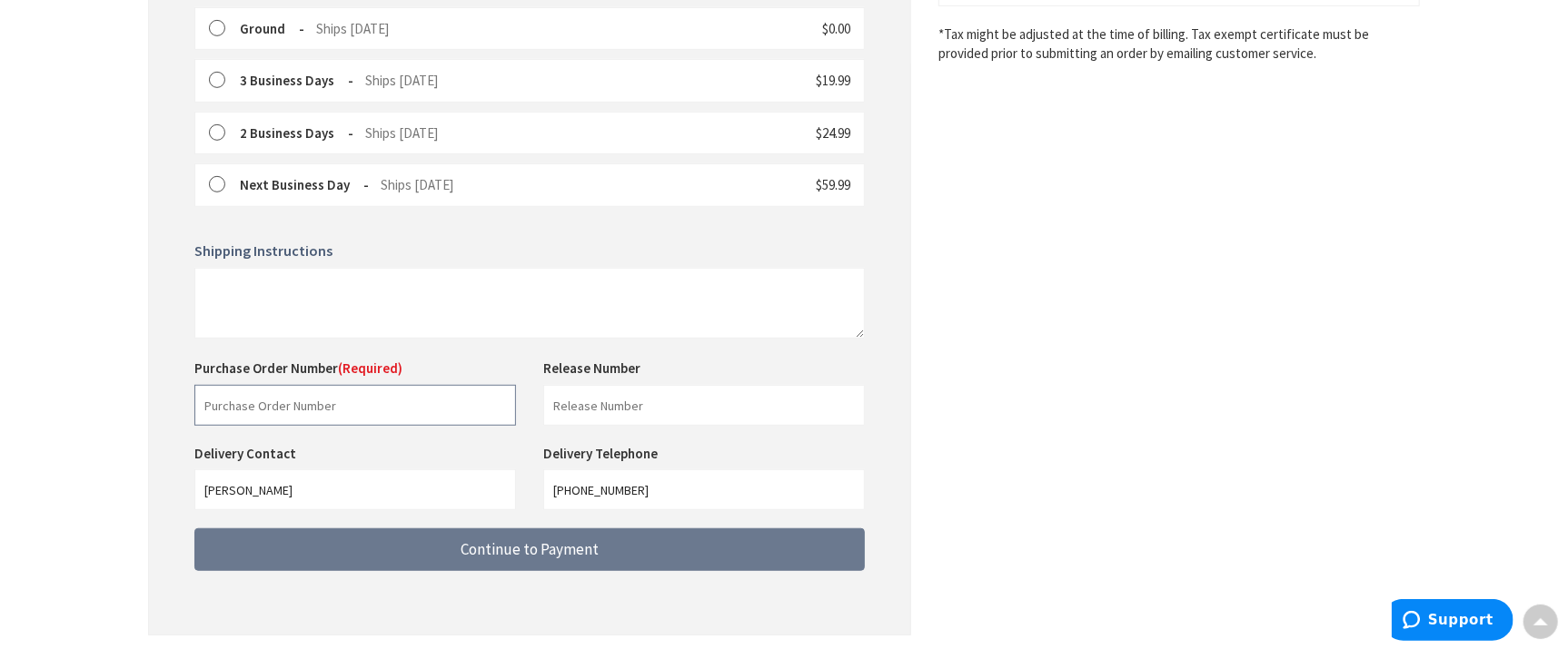
click at [291, 402] on input "text" at bounding box center [356, 405] width 322 height 41
type input "141277"
click at [586, 408] on input "text" at bounding box center [704, 405] width 322 height 41
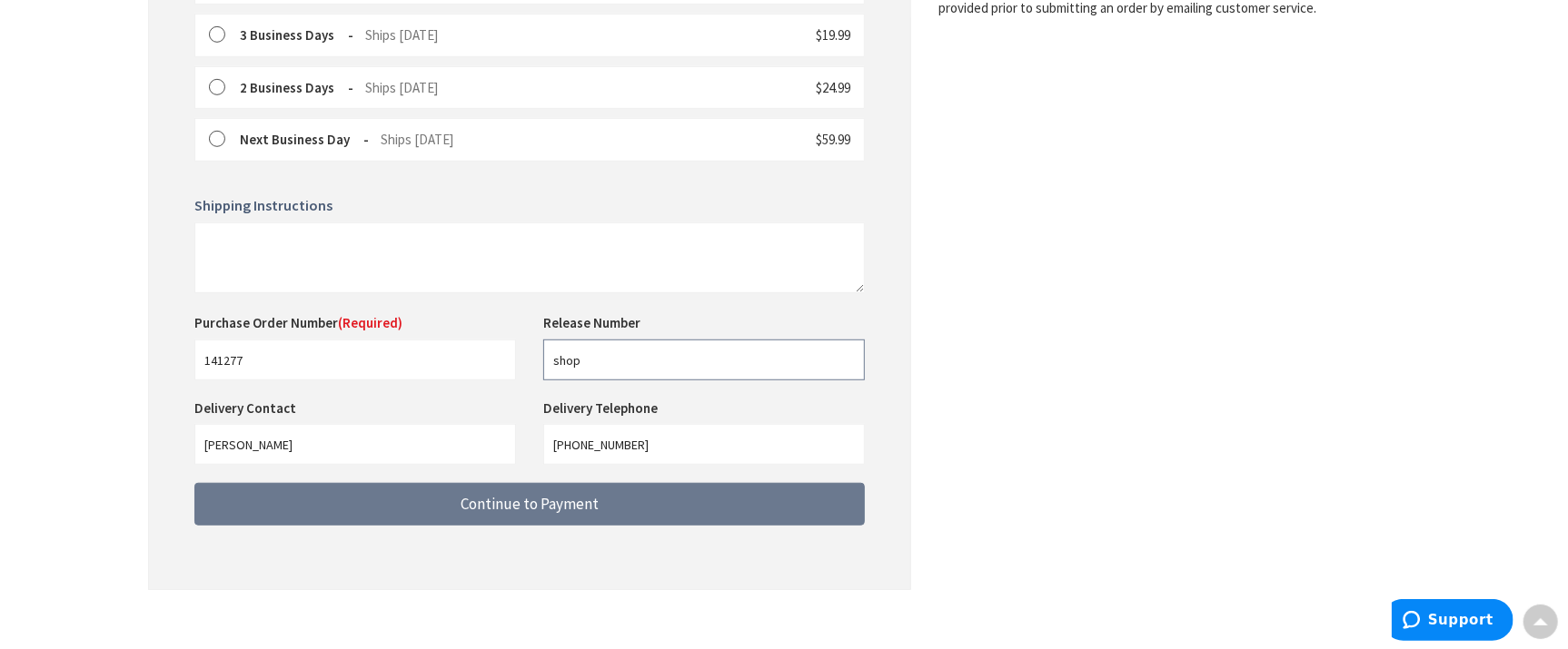
scroll to position [639, 0]
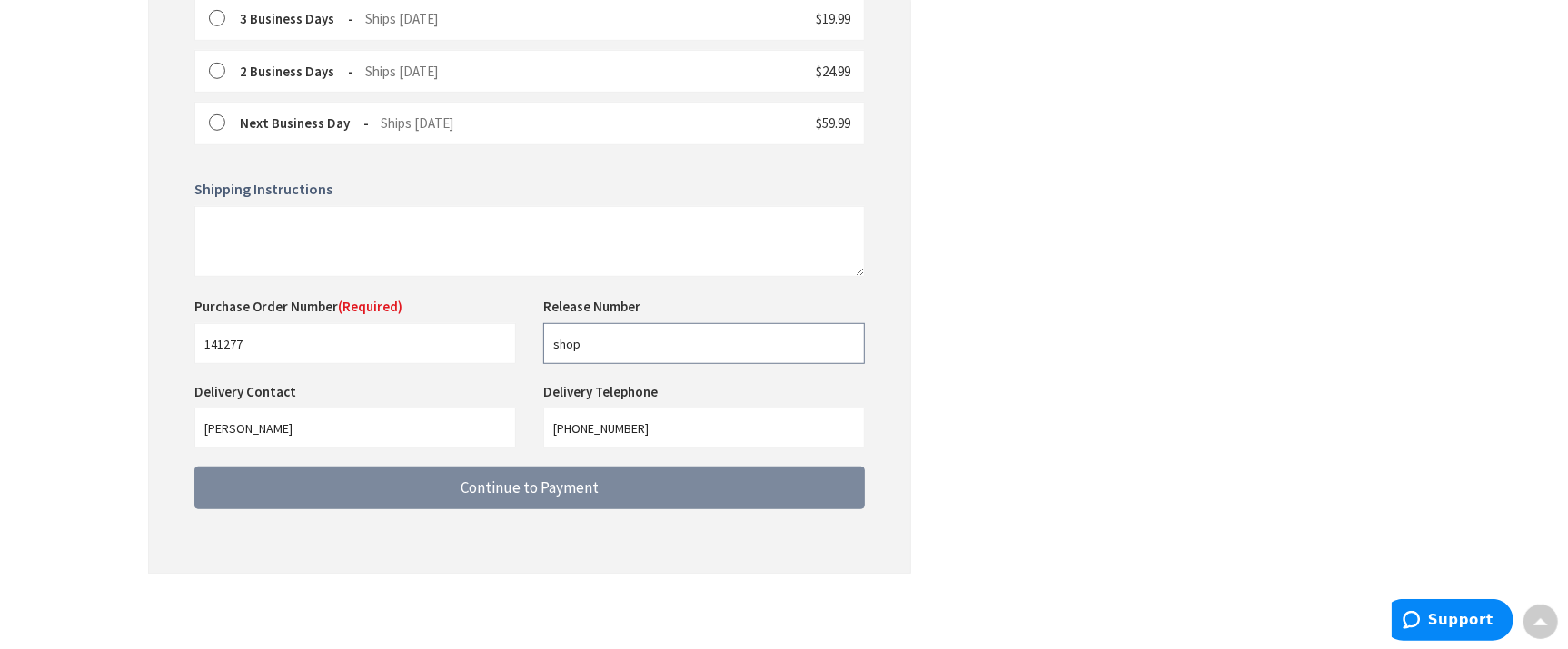
type input "shop"
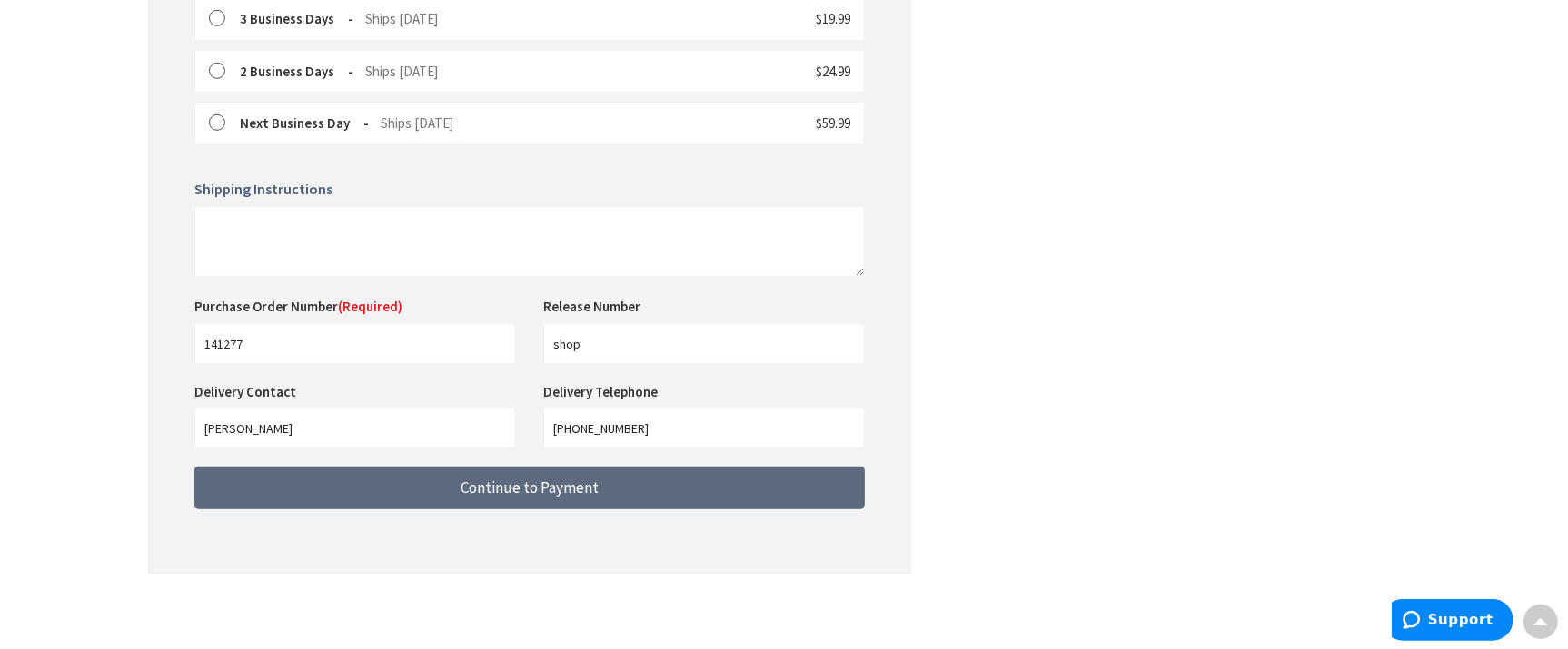
click at [609, 493] on button "Continue to Payment" at bounding box center [529, 488] width 670 height 43
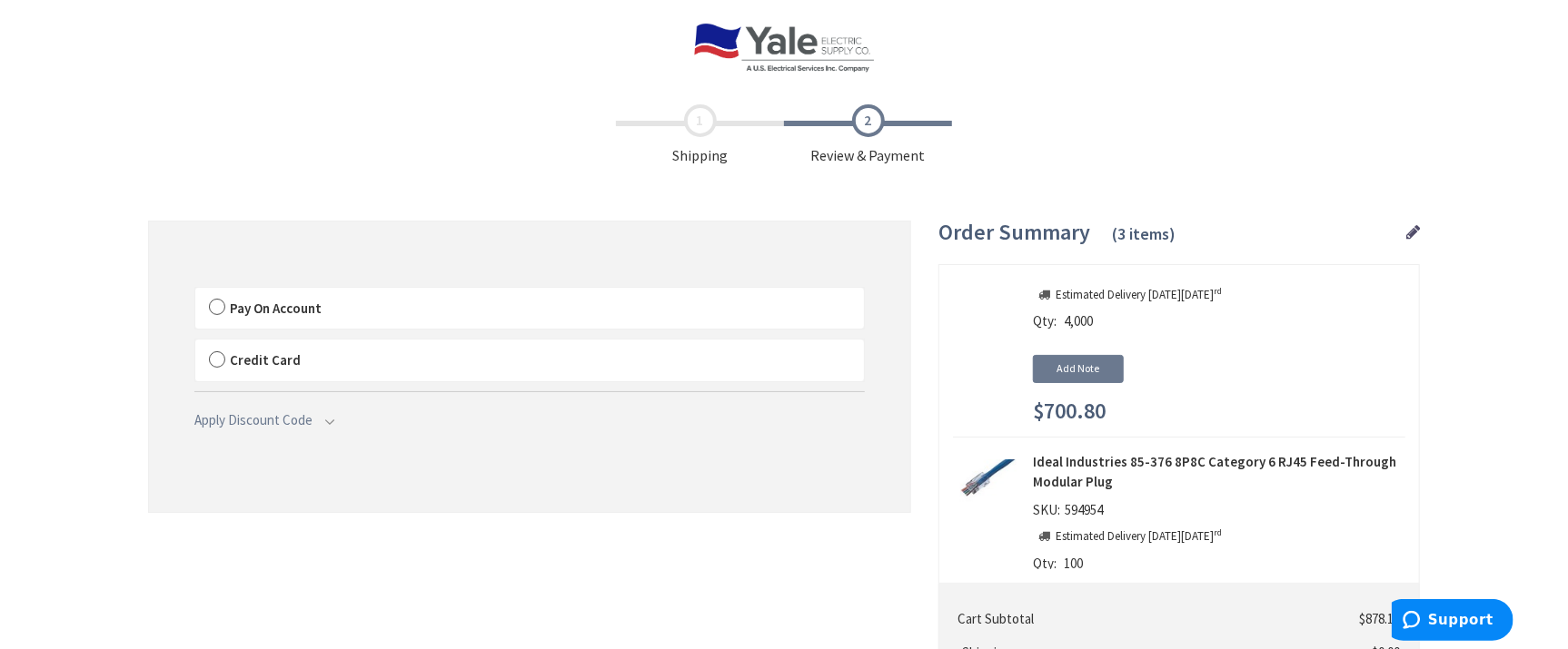
click at [217, 302] on label "Pay On Account" at bounding box center [529, 309] width 668 height 42
click at [196, 292] on input "Pay On Account" at bounding box center [196, 292] width 0 height 0
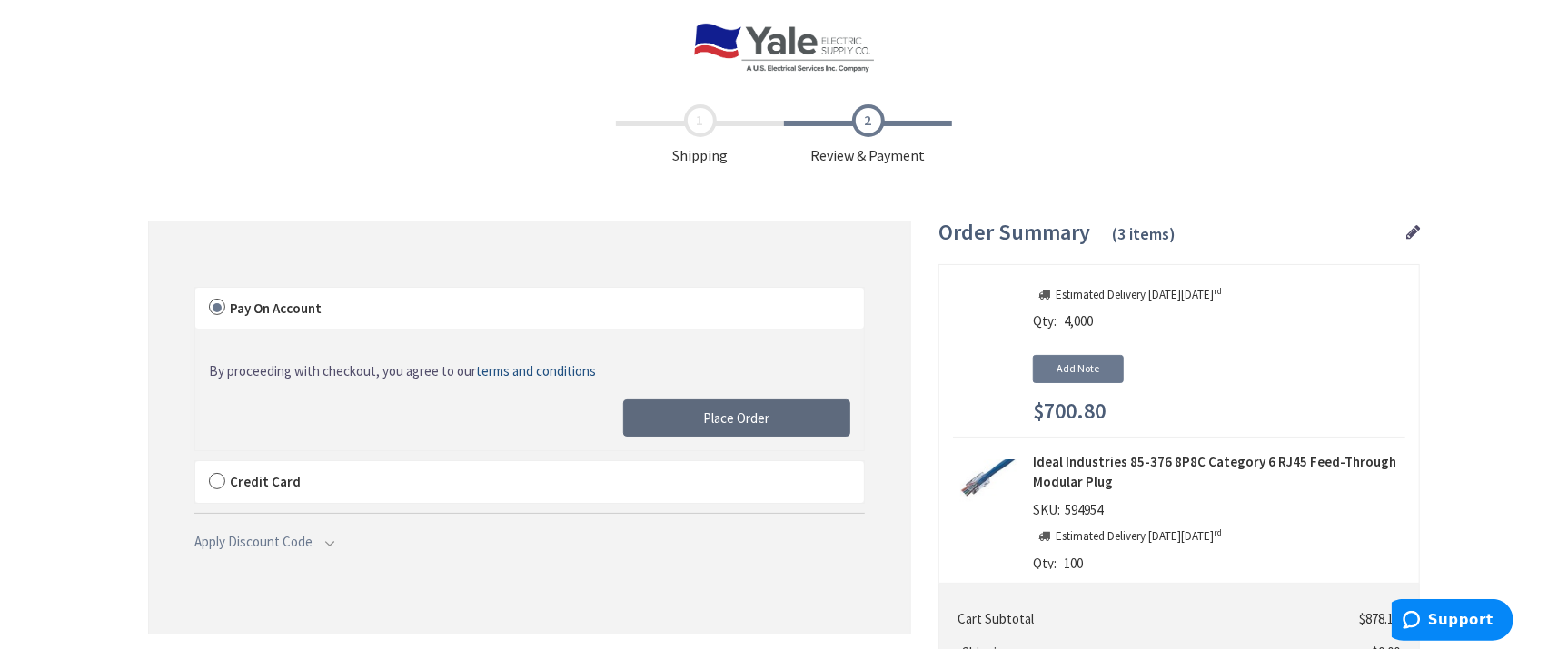
click at [773, 413] on button "Place Order" at bounding box center [737, 419] width 227 height 38
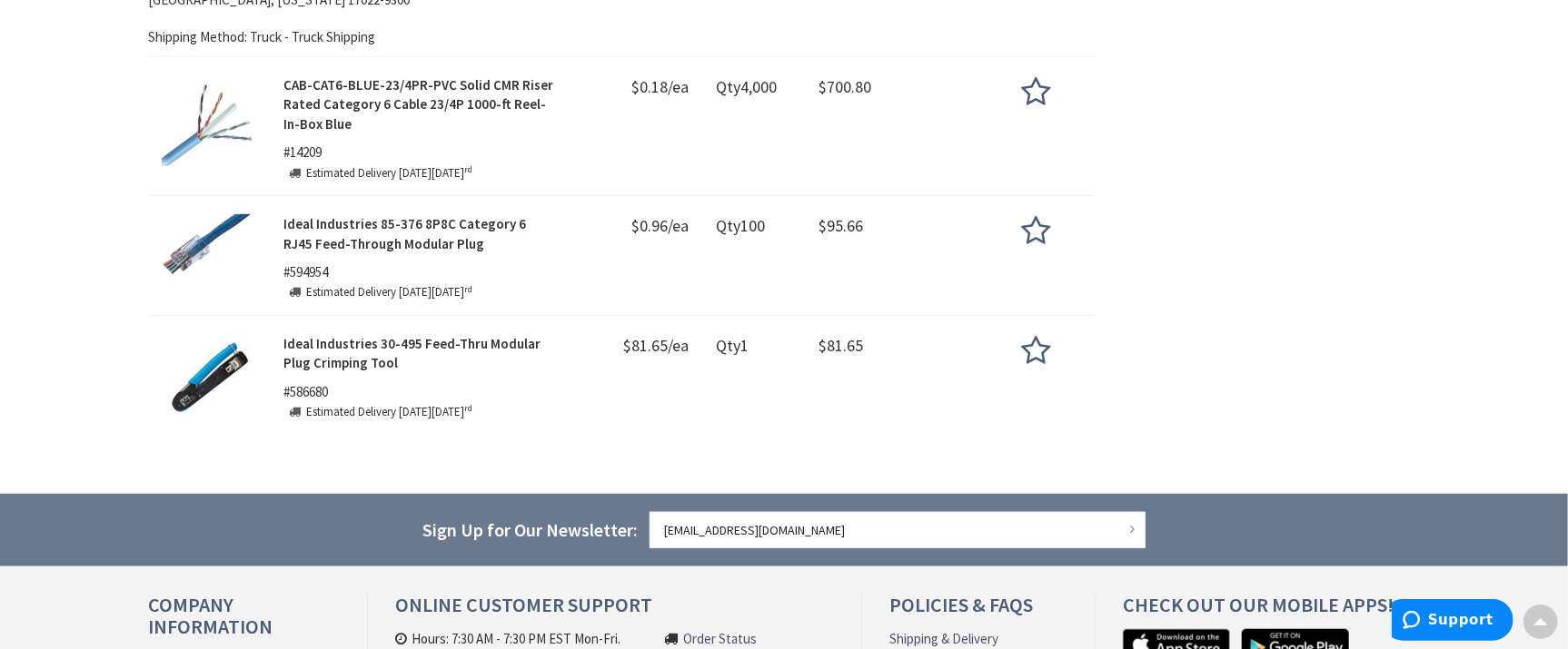
scroll to position [623, 0]
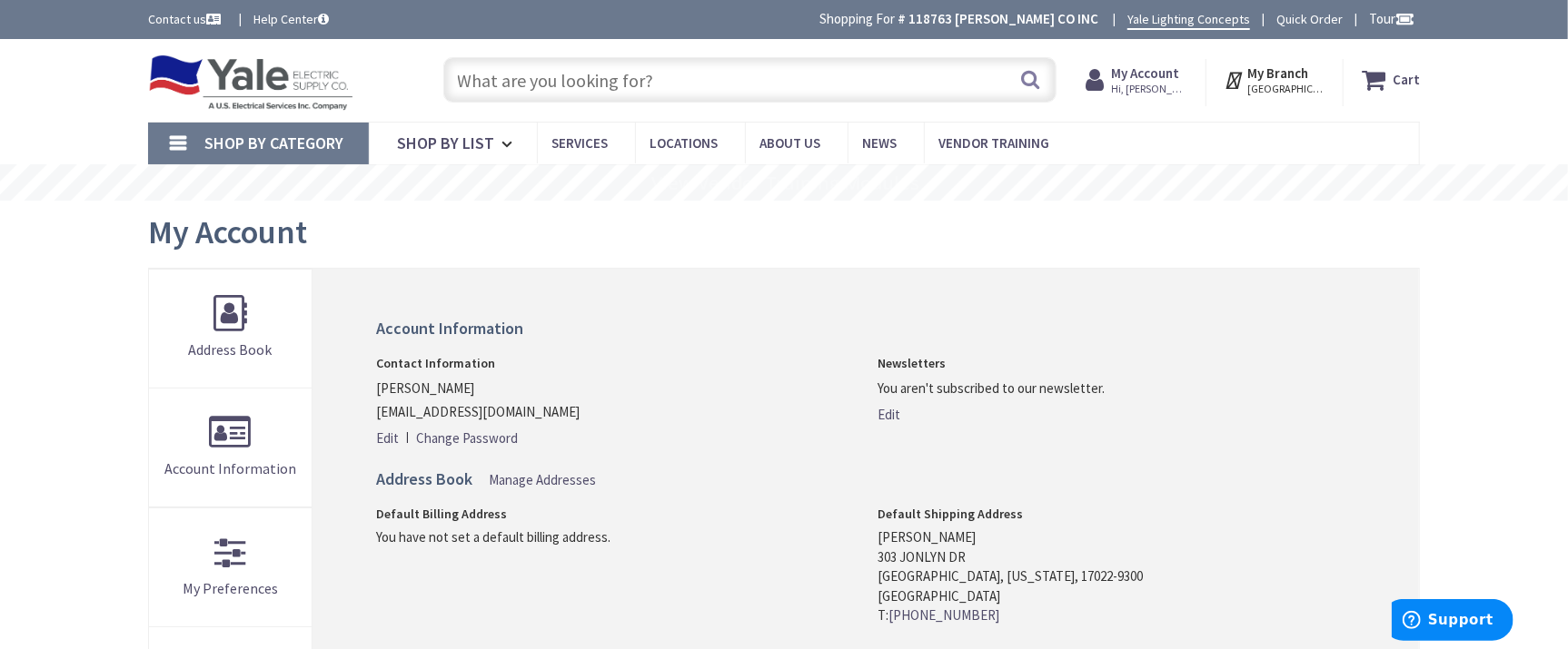
click at [629, 73] on input "text" at bounding box center [750, 80] width 613 height 46
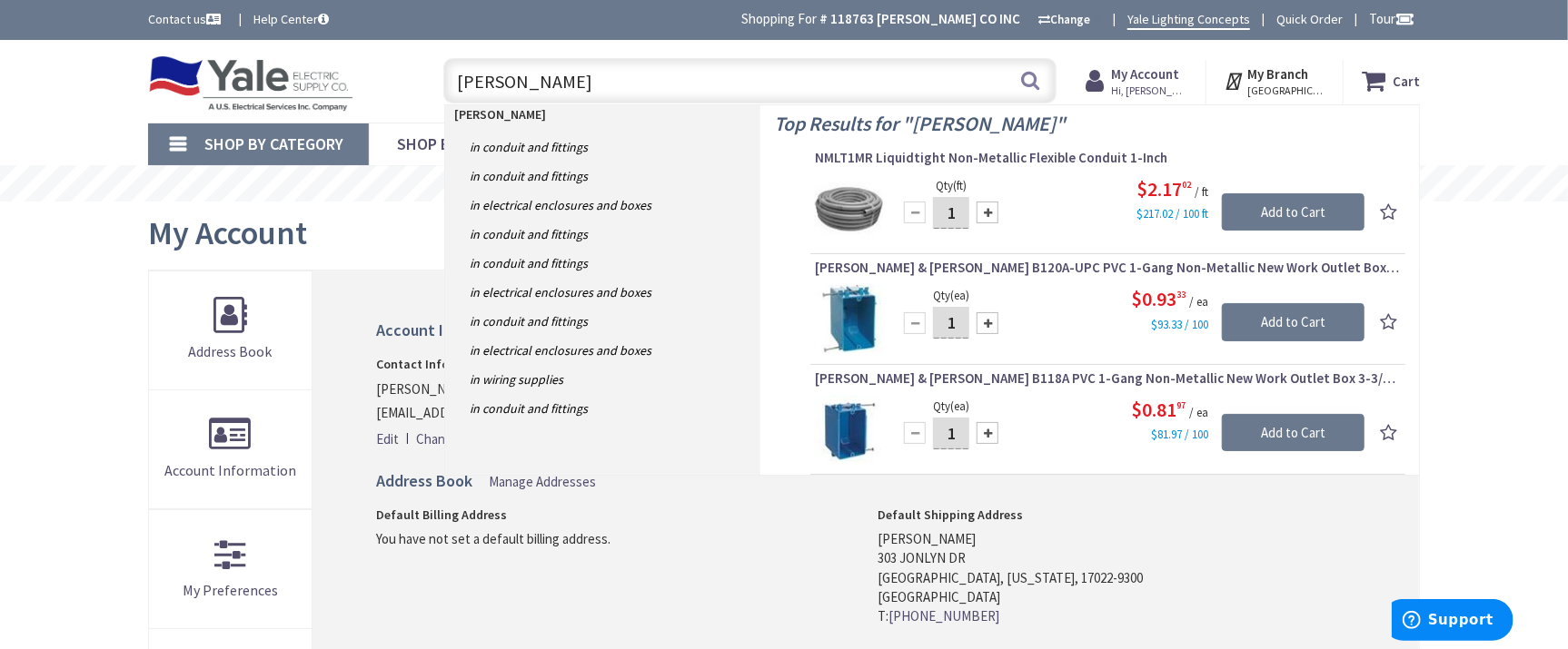
type input "[PERSON_NAME]"
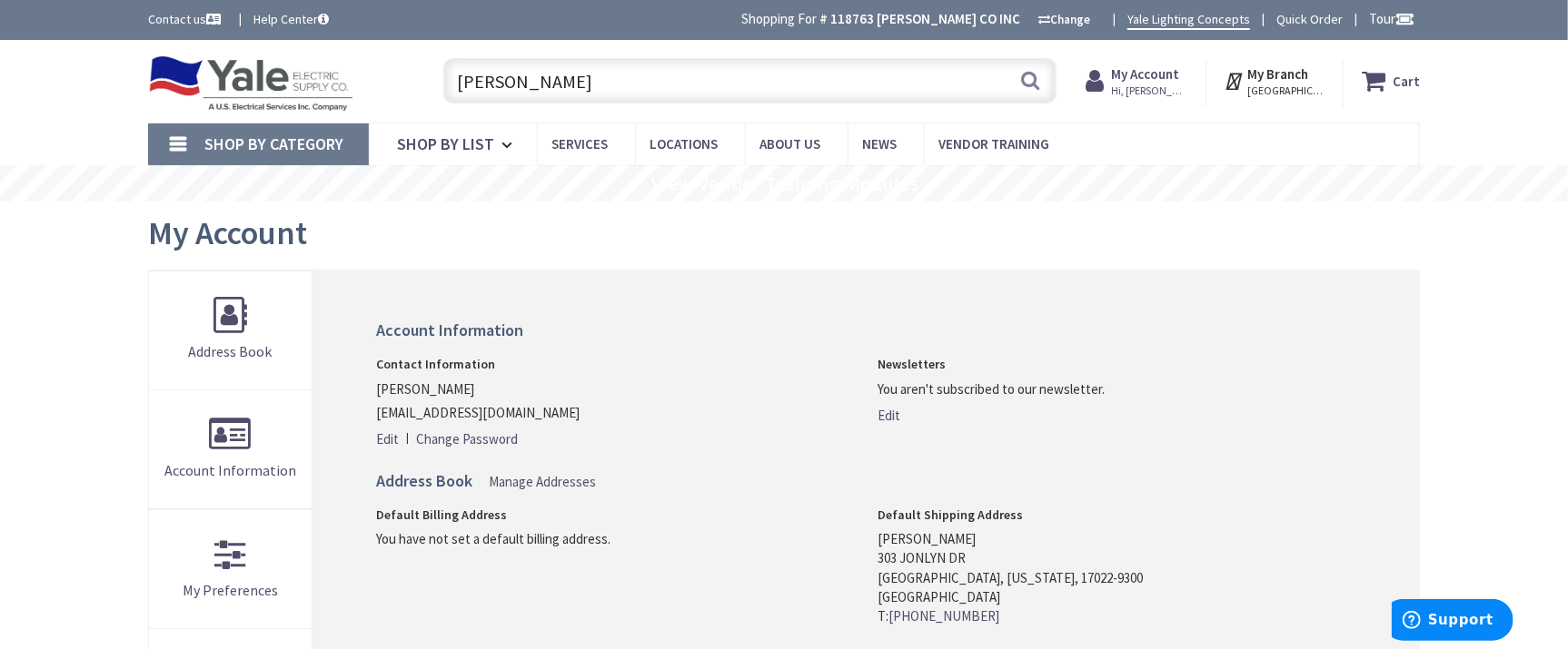
scroll to position [45, 0]
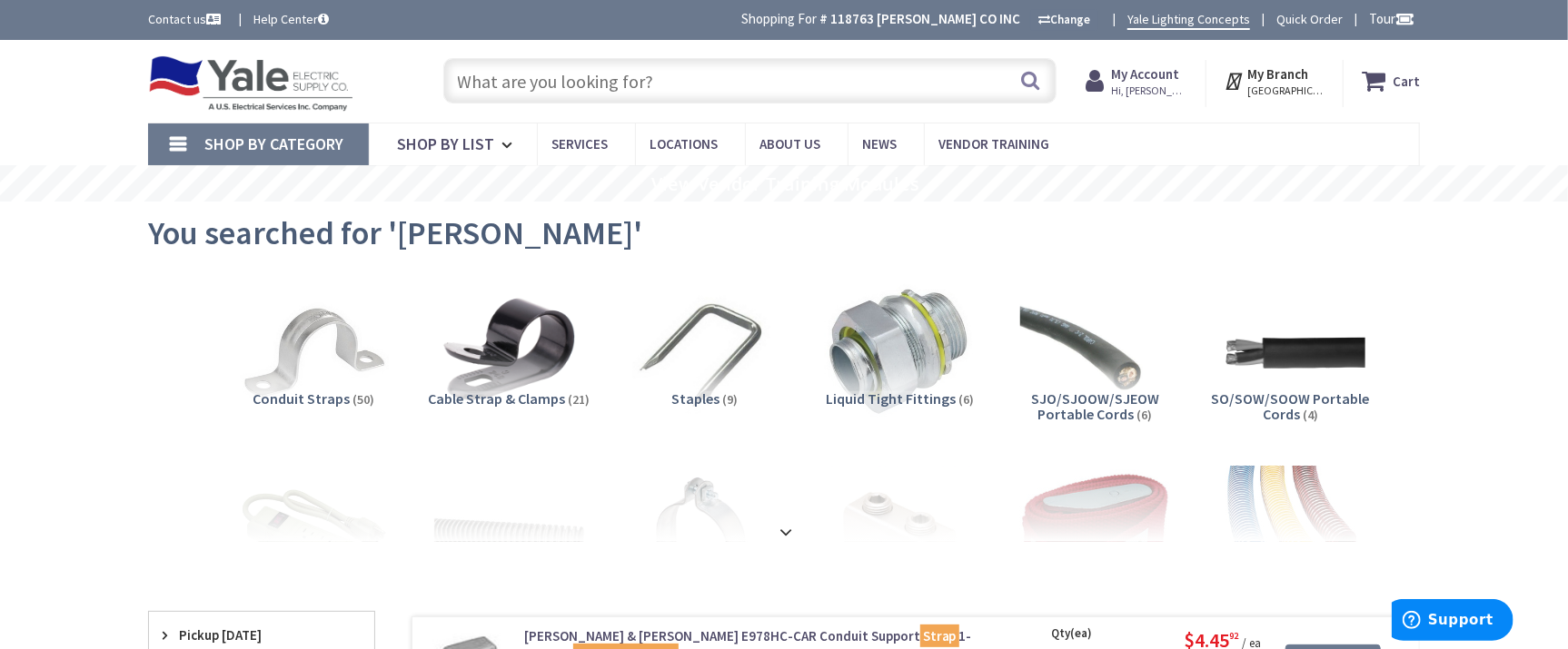
scroll to position [81, 0]
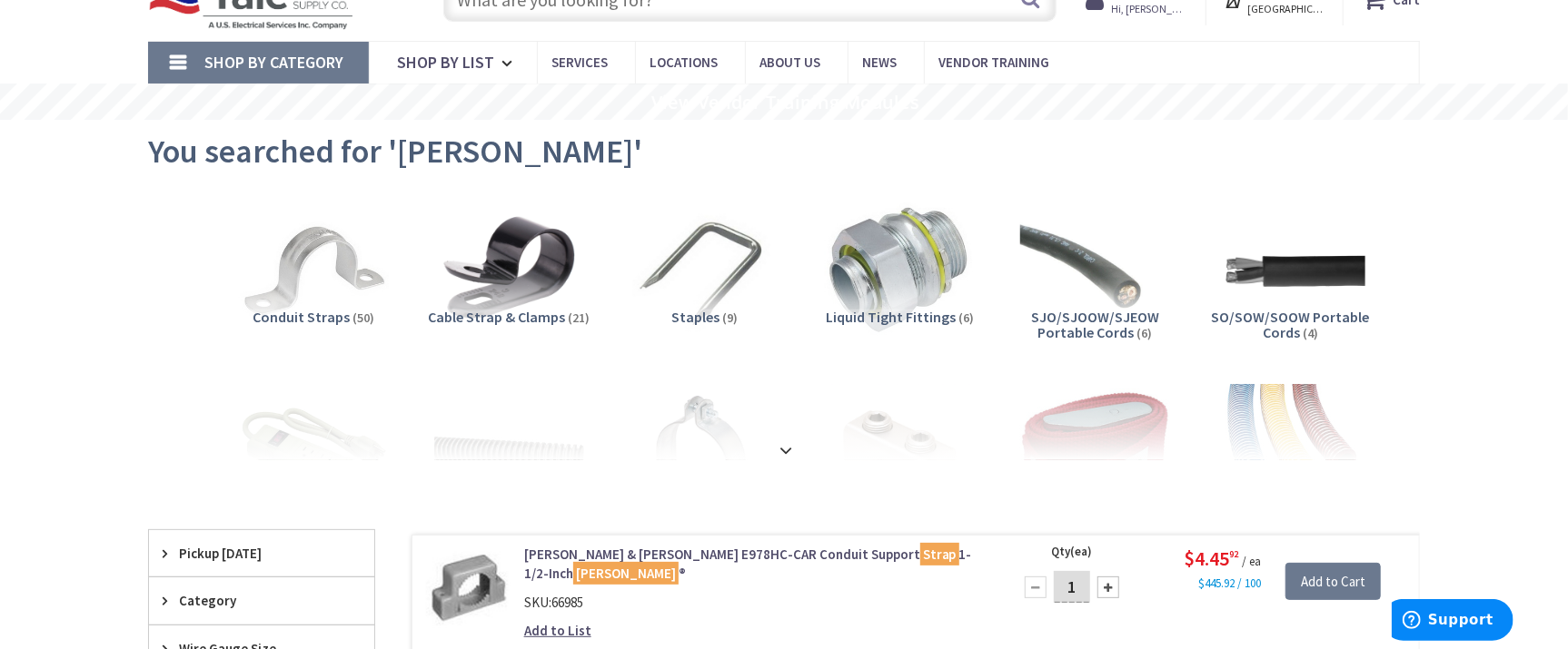
click at [304, 315] on span "Conduit Straps" at bounding box center [302, 317] width 97 height 18
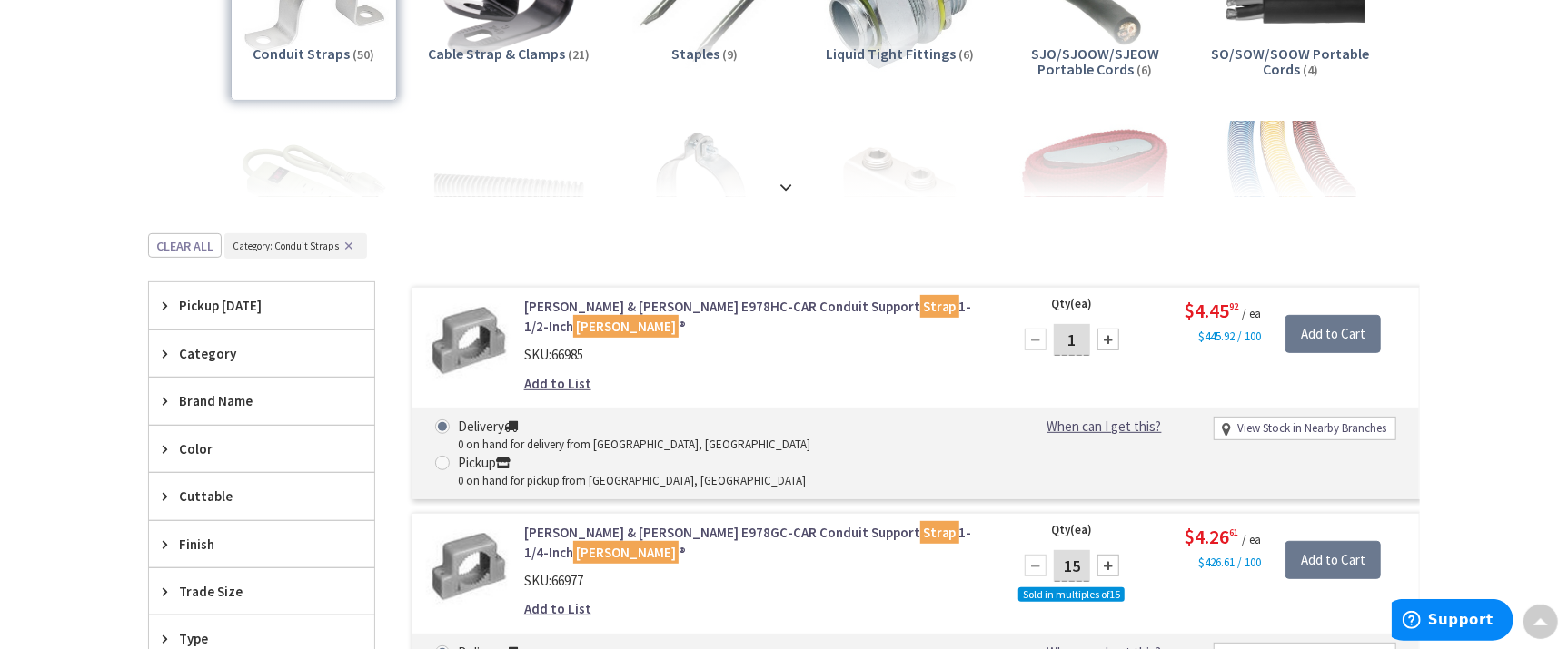
scroll to position [0, 0]
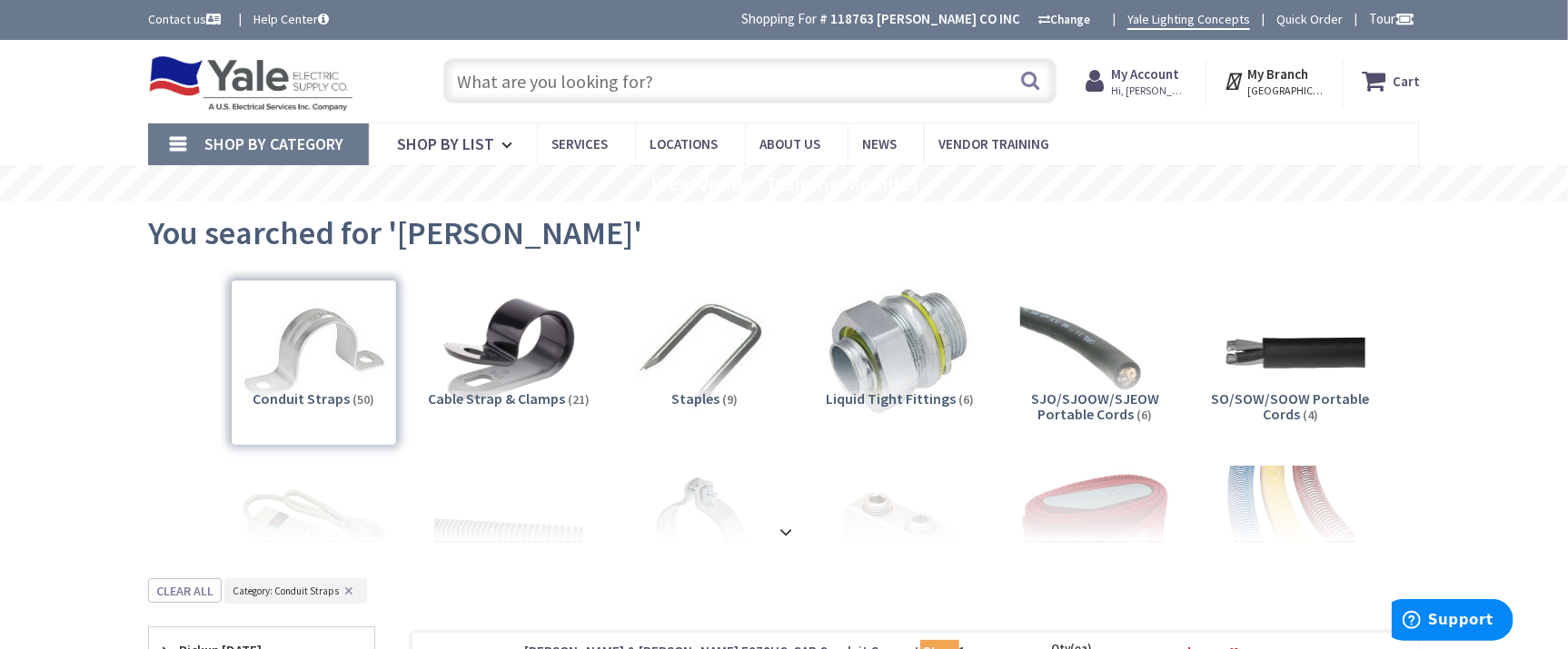
click at [635, 80] on input "text" at bounding box center [750, 81] width 613 height 46
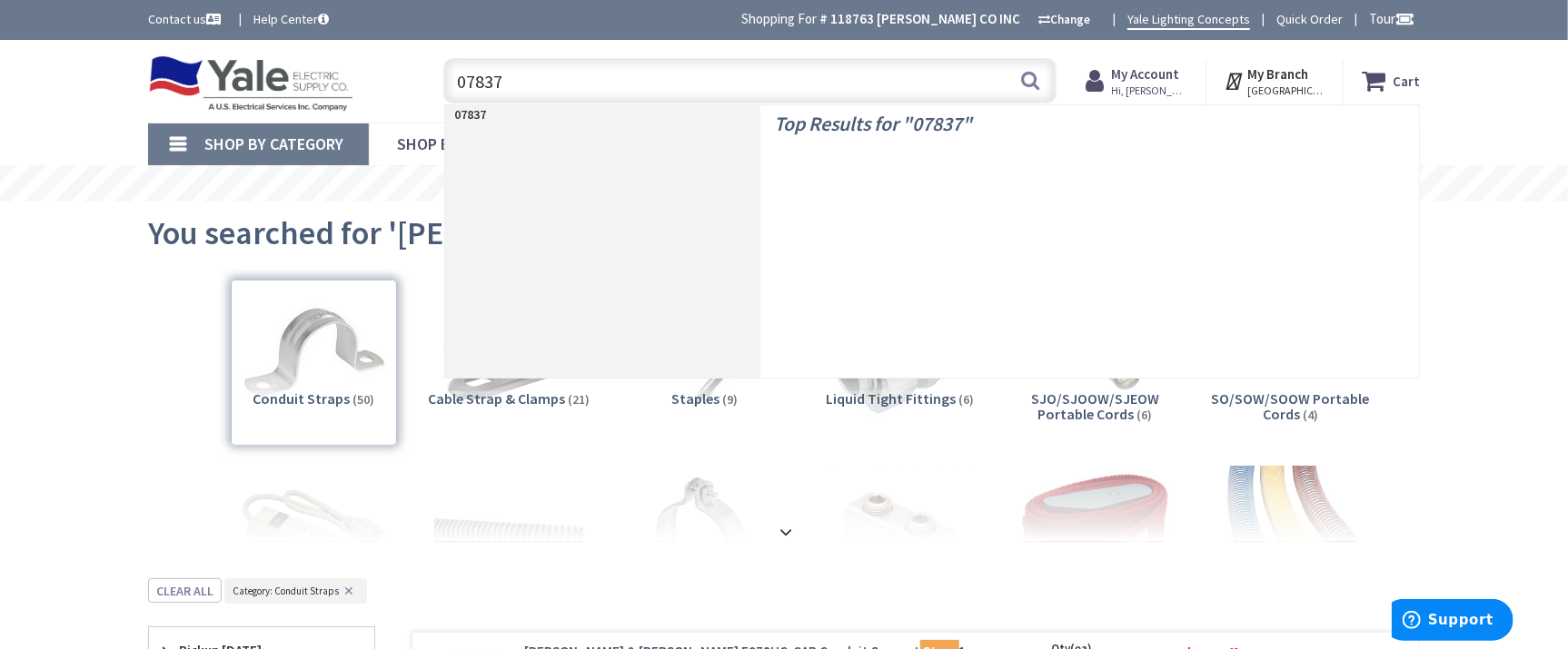
type input "078379"
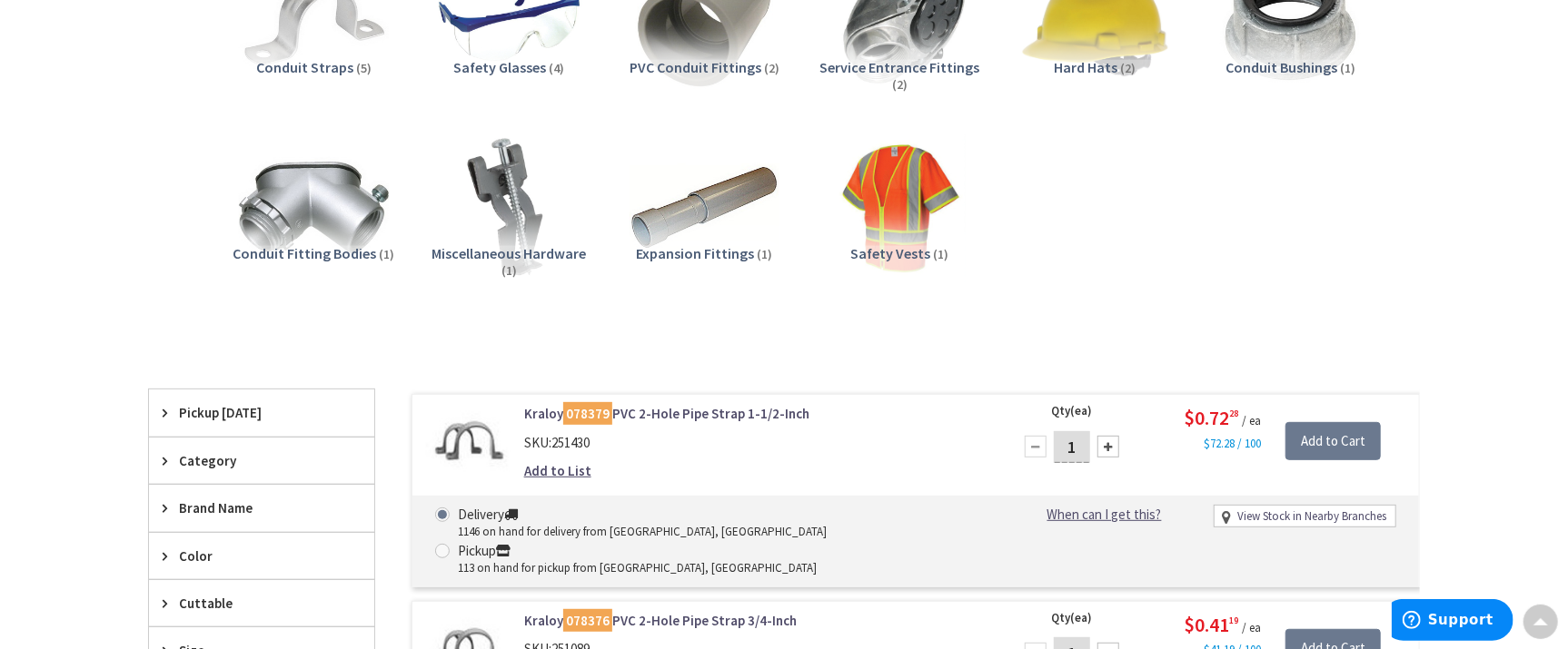
scroll to position [331, 0]
drag, startPoint x: 1080, startPoint y: 444, endPoint x: 1069, endPoint y: 442, distance: 11.2
click at [1069, 442] on input "1" at bounding box center [1072, 447] width 37 height 32
type input "50"
click at [1320, 435] on input "Add to Cart" at bounding box center [1333, 442] width 95 height 38
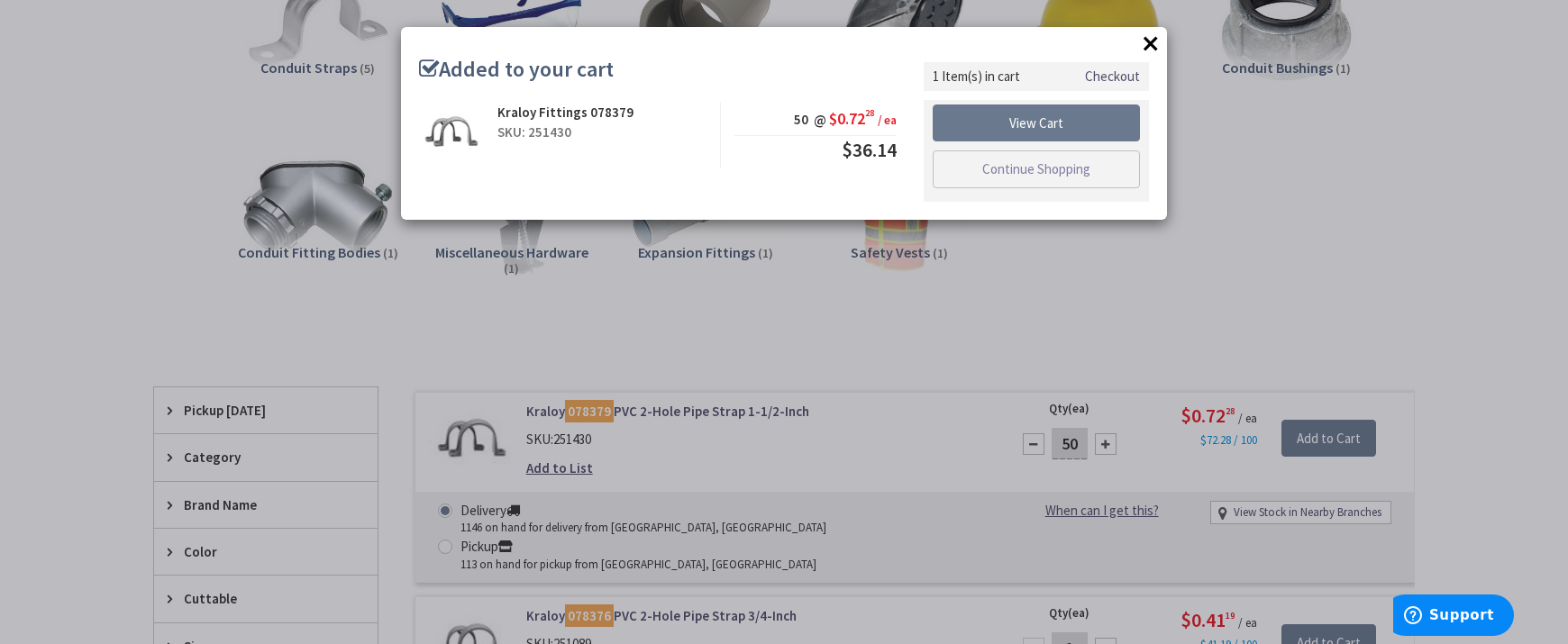
click at [1151, 45] on button "×" at bounding box center [1151, 44] width 27 height 27
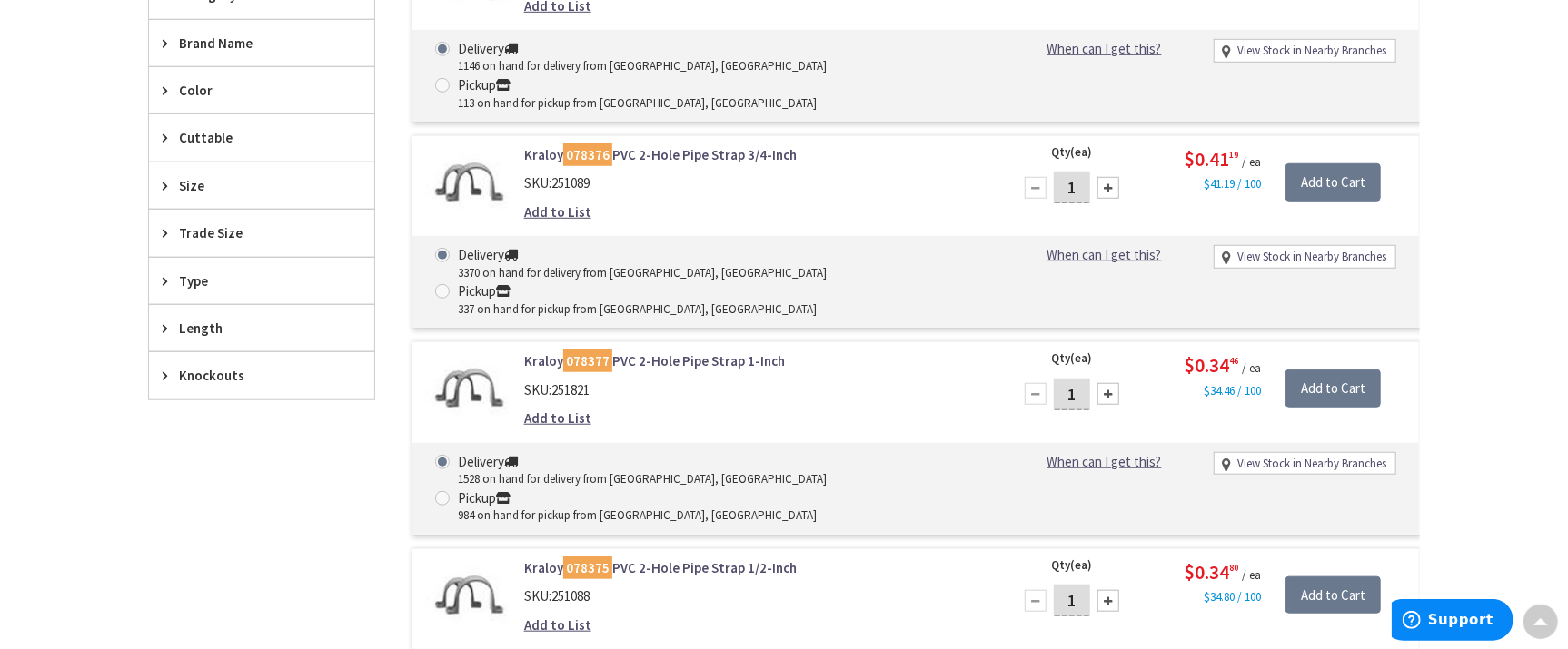
scroll to position [826, 0]
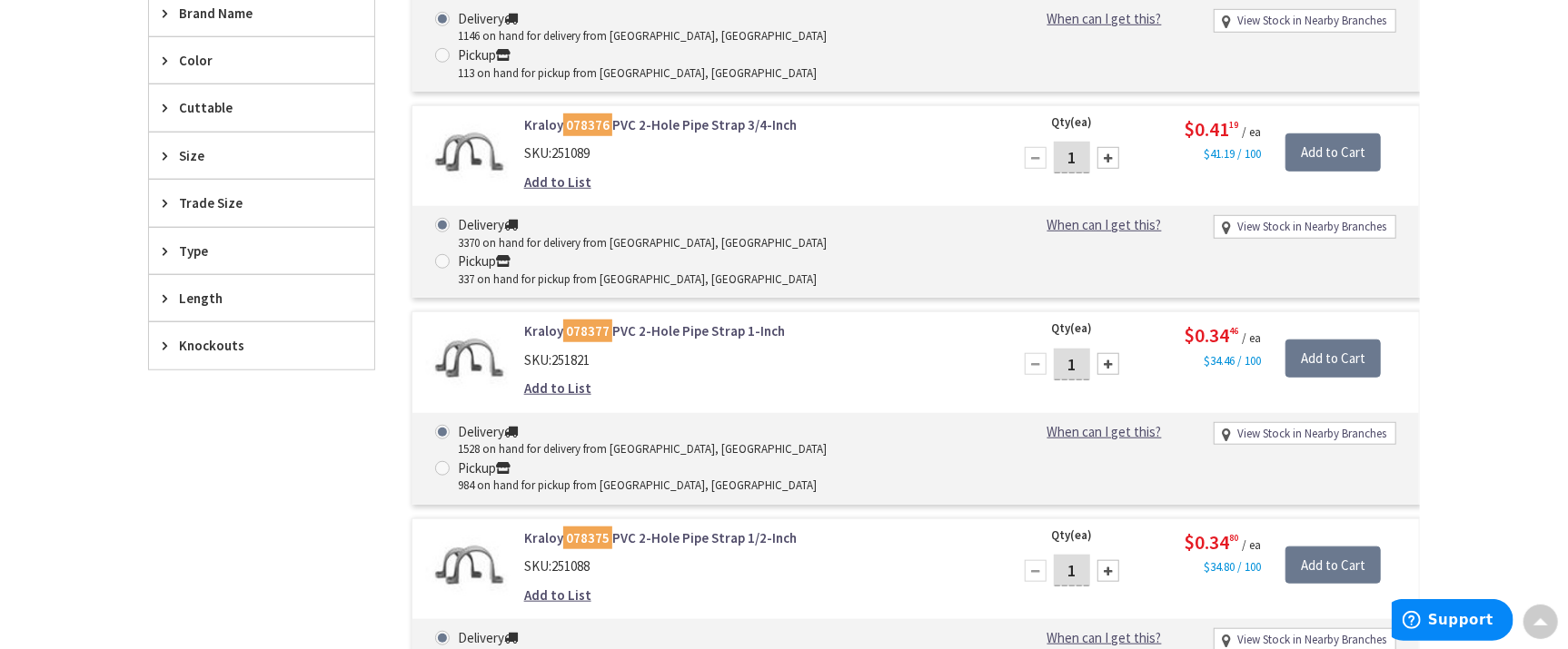
drag, startPoint x: 1074, startPoint y: 468, endPoint x: 1069, endPoint y: 460, distance: 9.4
click at [1069, 555] on input "1" at bounding box center [1072, 570] width 37 height 32
type input "25"
click at [1330, 547] on input "Add to Cart" at bounding box center [1333, 566] width 95 height 38
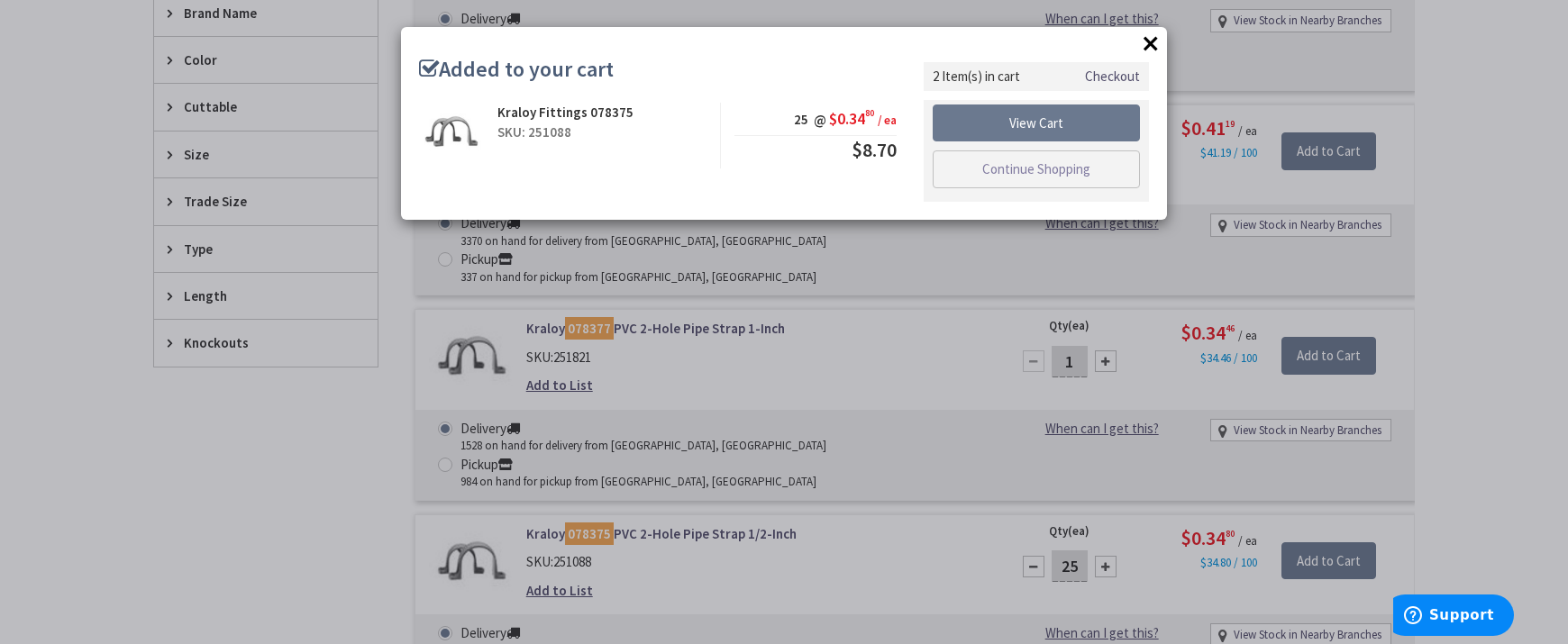
click at [1148, 41] on button "×" at bounding box center [1151, 44] width 27 height 27
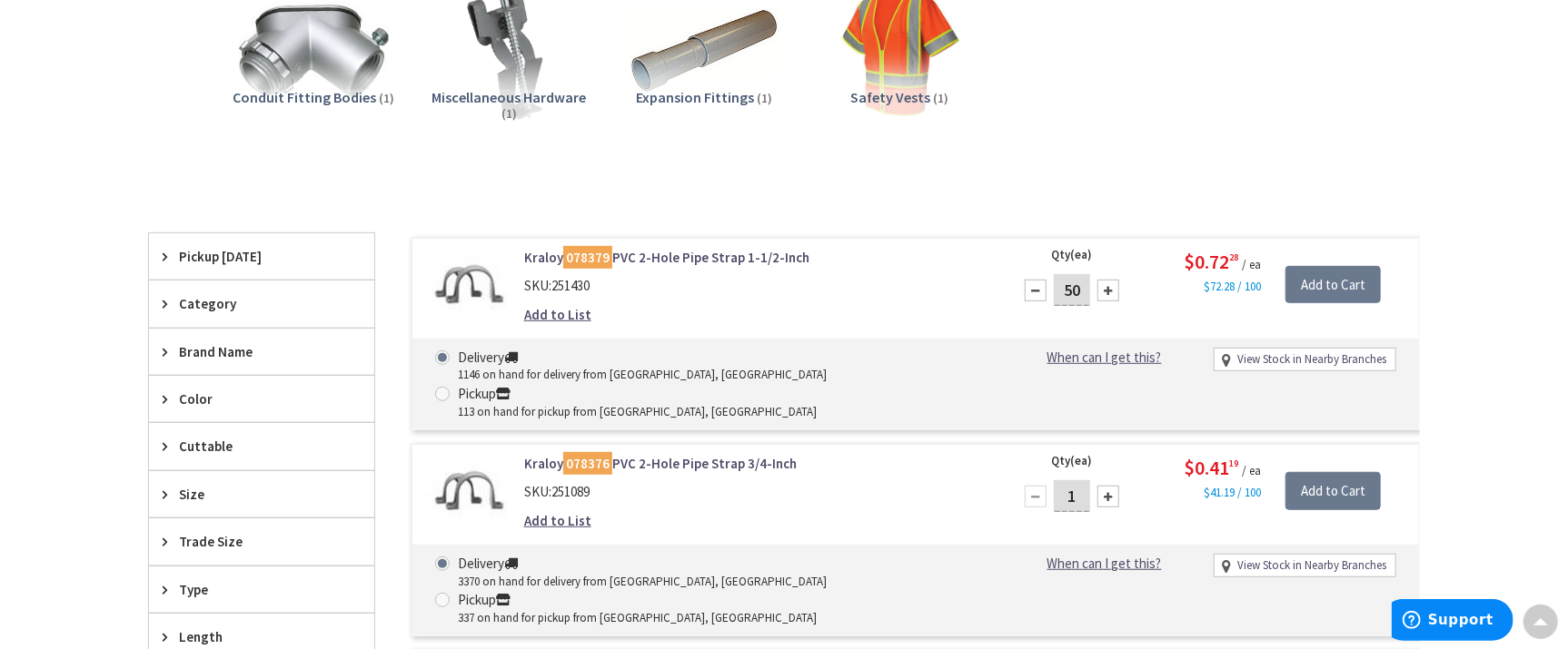
scroll to position [0, 0]
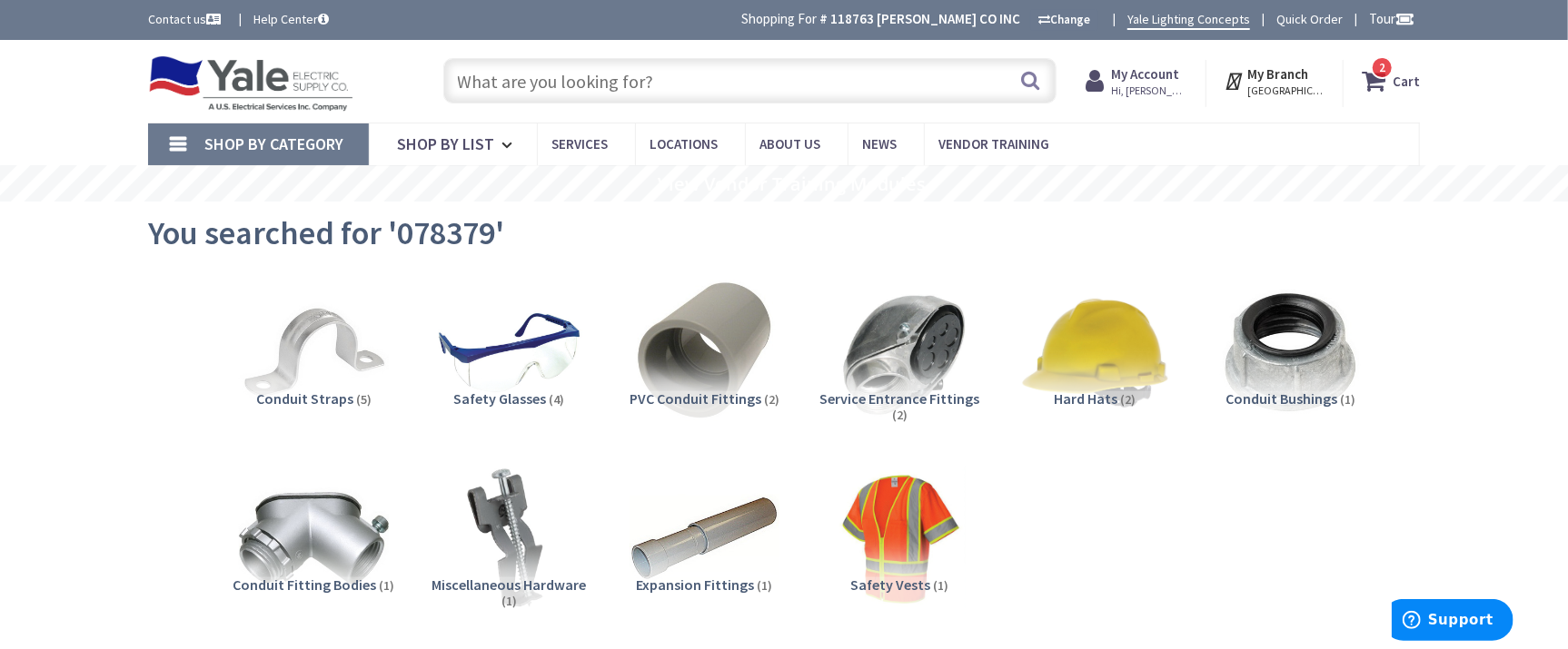
click at [1391, 73] on span "2 2 items" at bounding box center [1381, 68] width 23 height 23
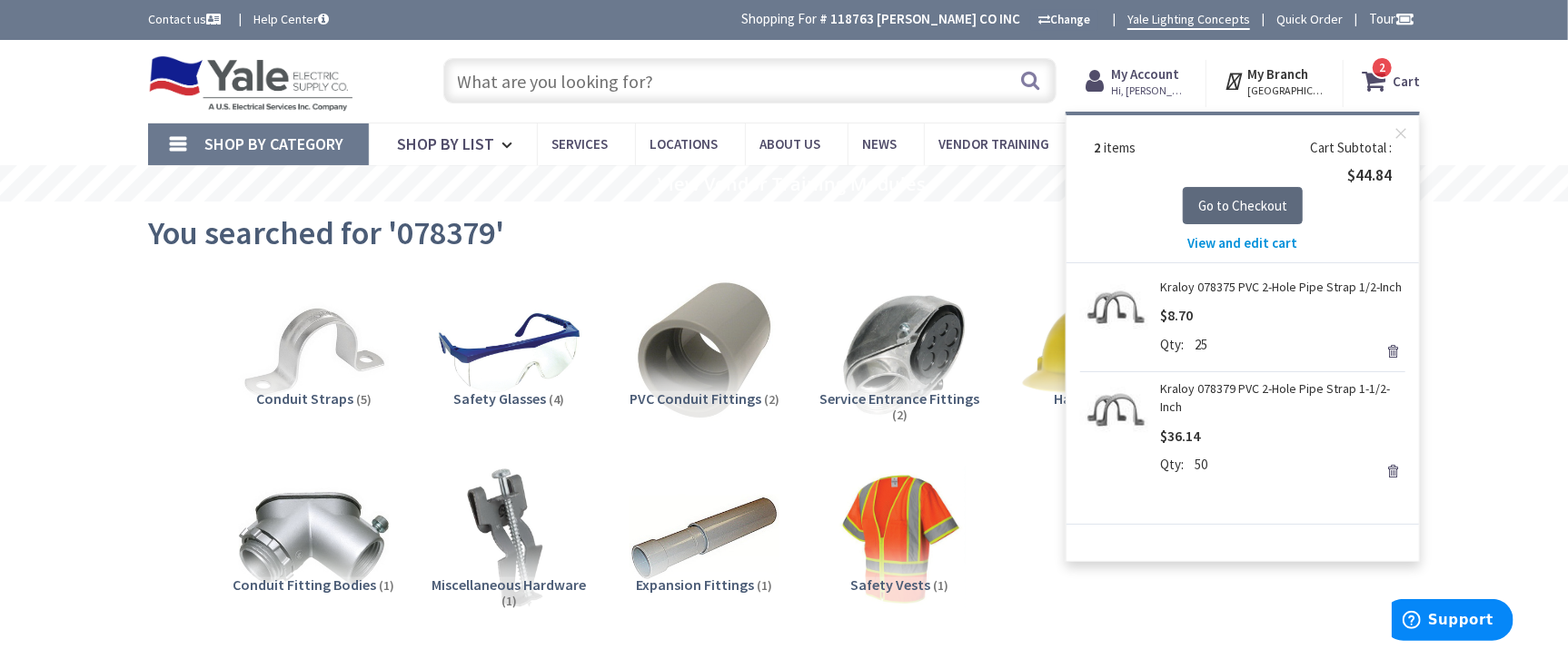
click at [1244, 210] on span "Go to Checkout" at bounding box center [1242, 206] width 89 height 17
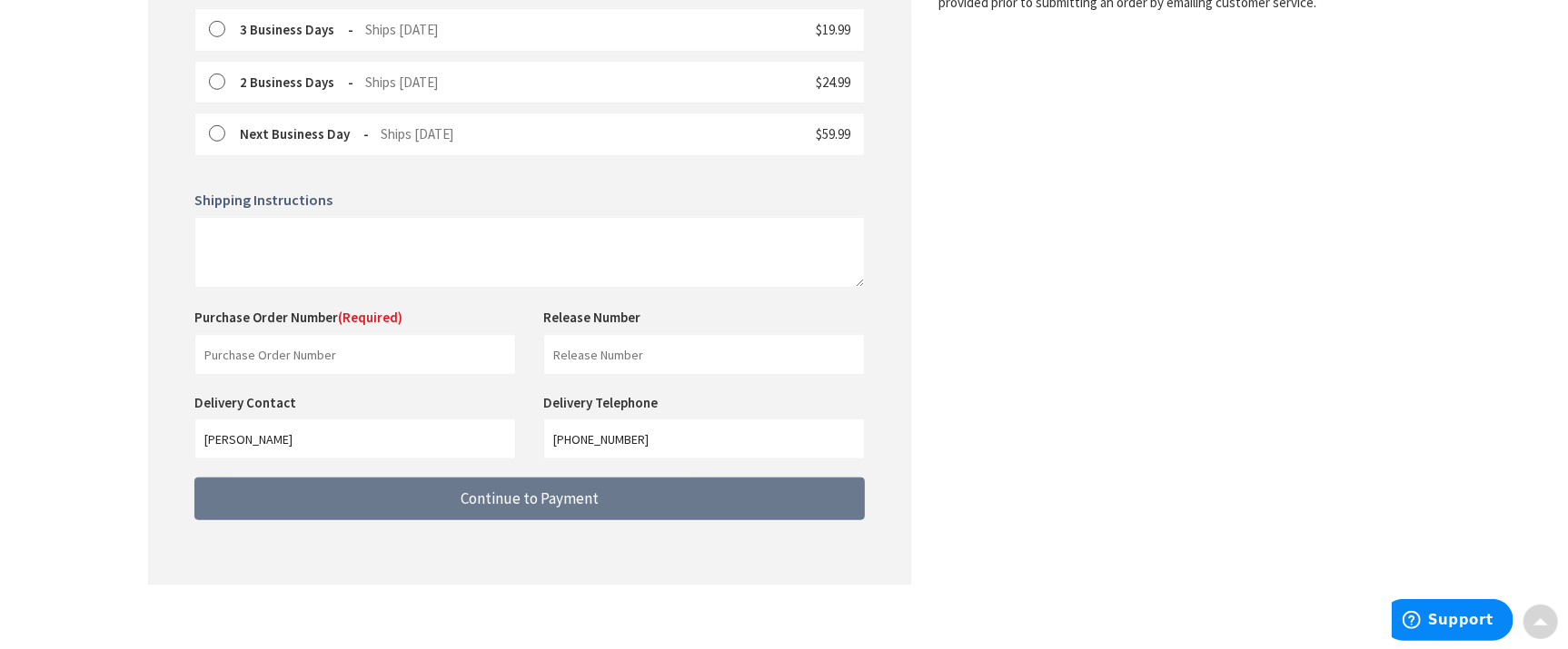
scroll to position [639, 0]
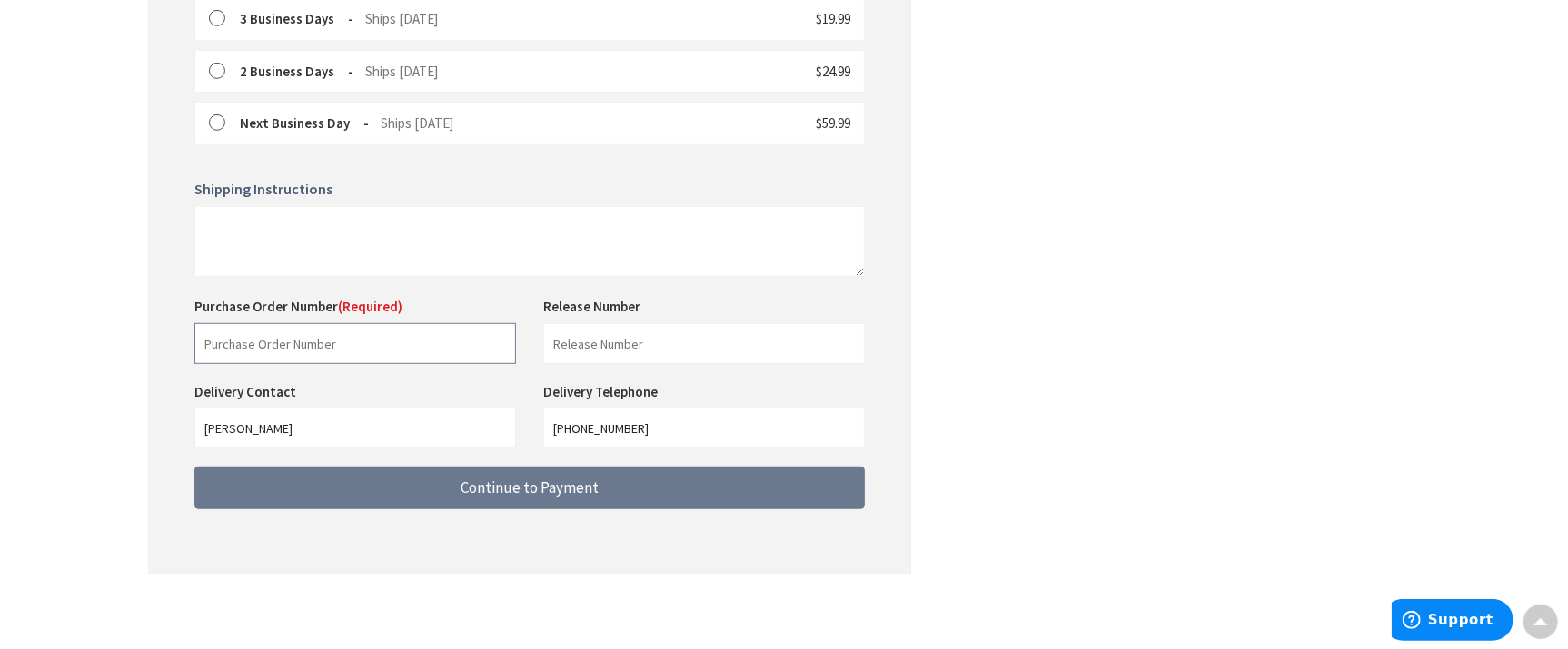
click at [291, 346] on input "text" at bounding box center [356, 344] width 322 height 41
type input "141277"
click at [610, 336] on input "text" at bounding box center [704, 344] width 322 height 41
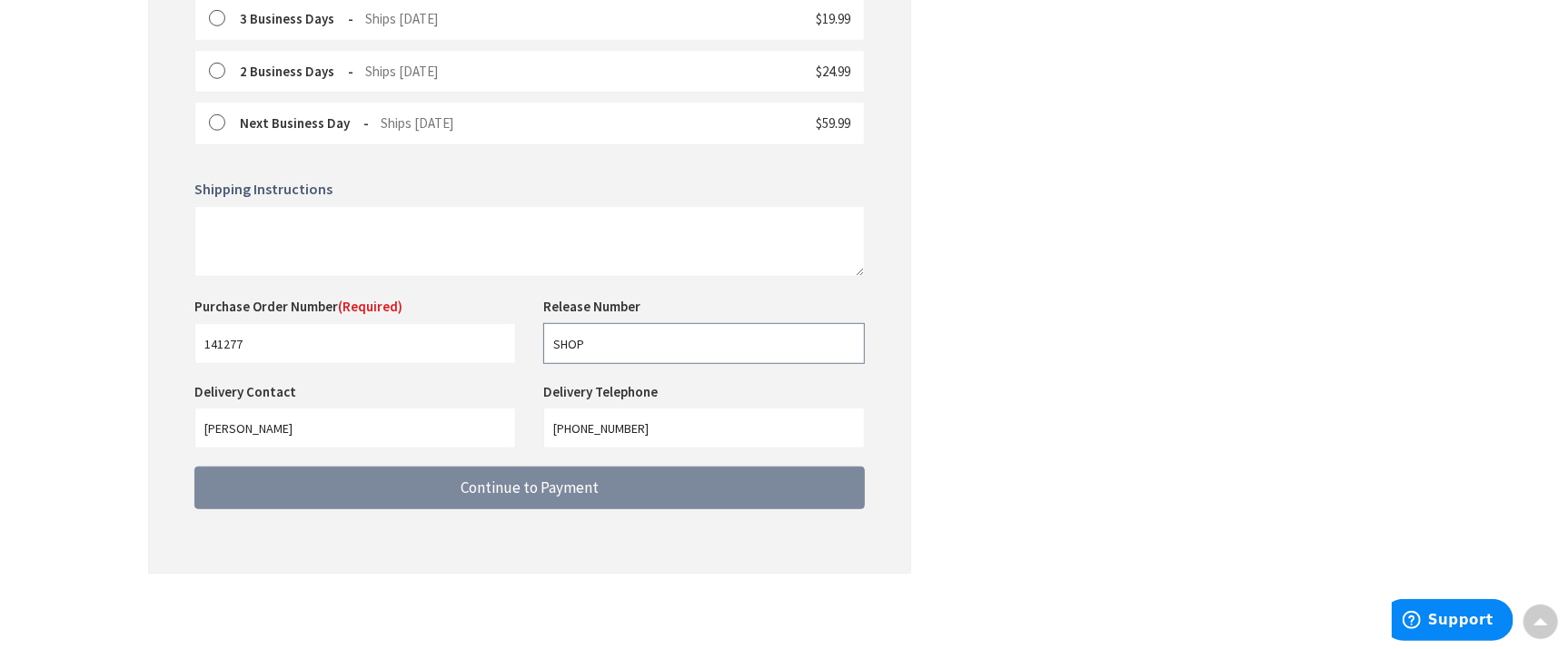
type input "SHOP"
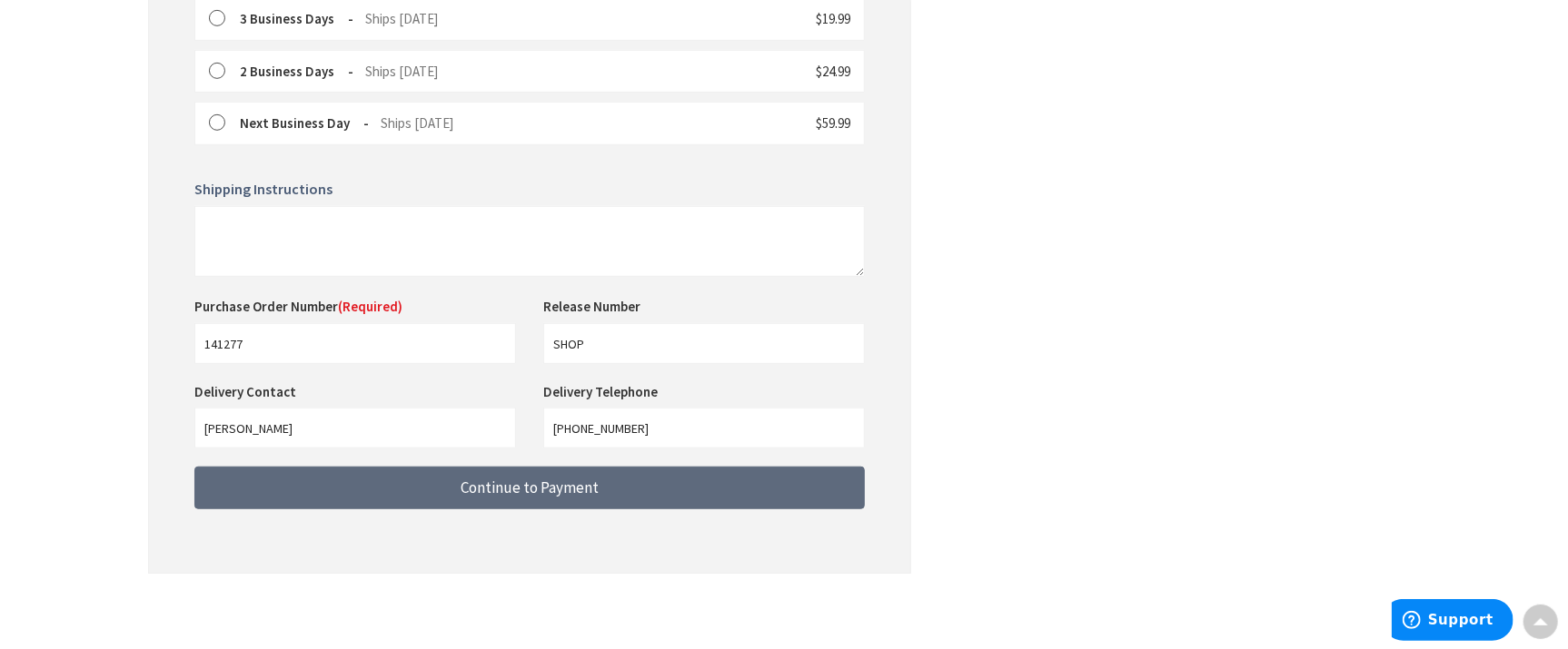
click at [613, 493] on button "Continue to Payment" at bounding box center [529, 488] width 670 height 43
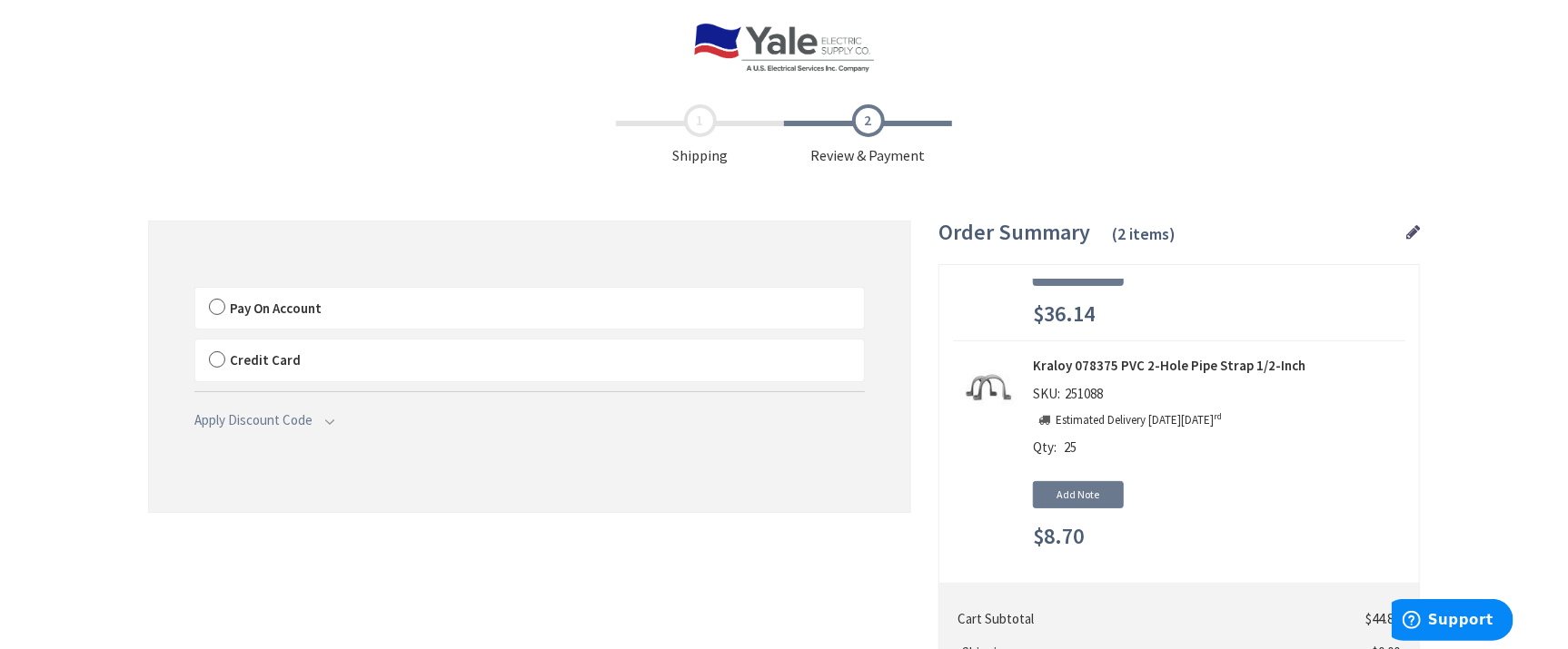
click at [219, 307] on label "Pay On Account" at bounding box center [529, 309] width 668 height 42
click at [196, 292] on input "Pay On Account" at bounding box center [196, 292] width 0 height 0
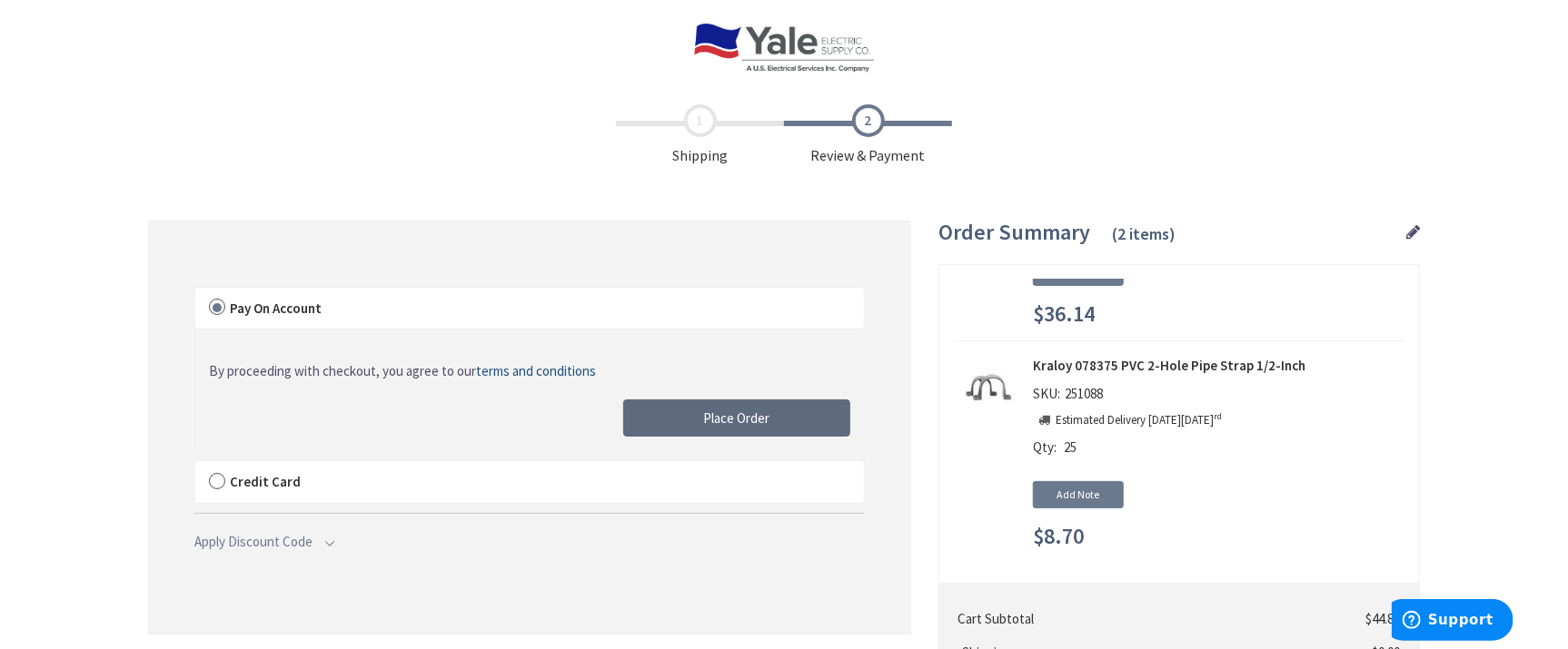
click at [747, 411] on span "Place Order" at bounding box center [737, 418] width 67 height 17
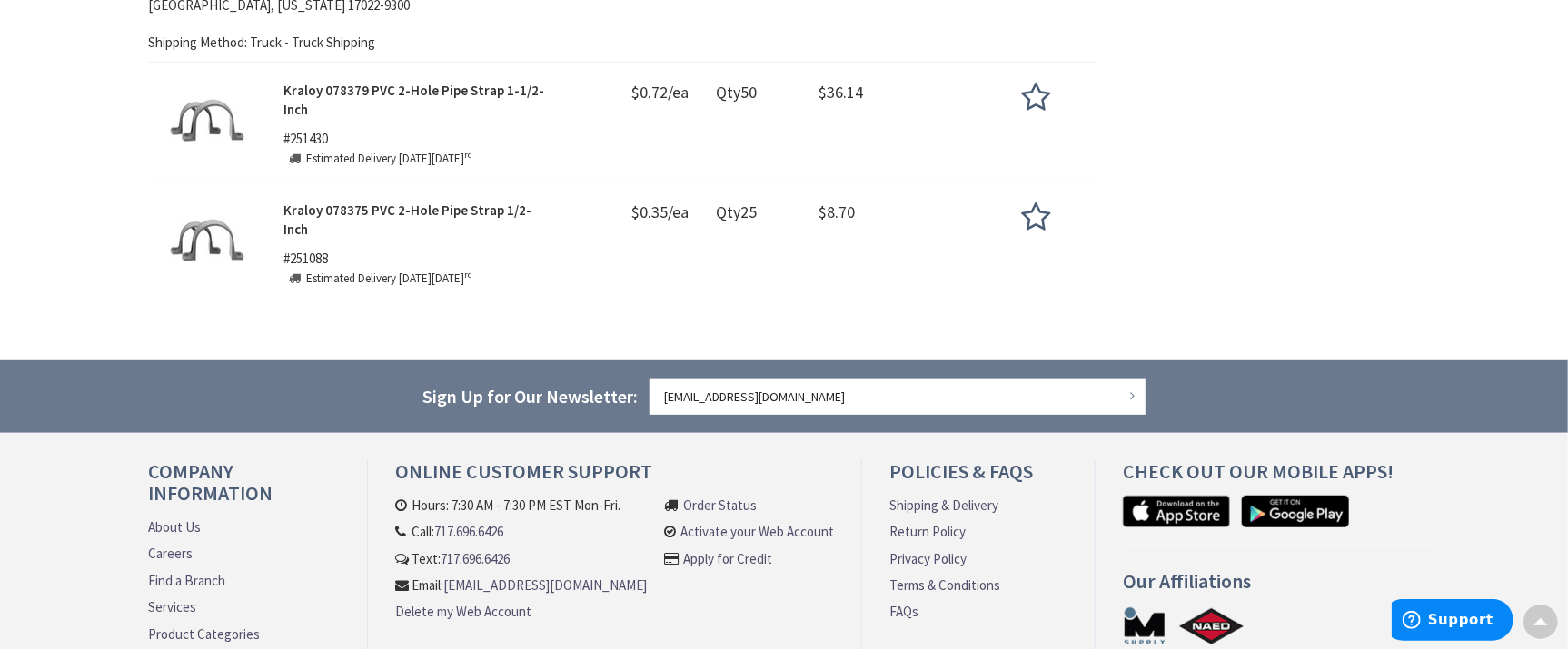
scroll to position [496, 0]
